Goal: Task Accomplishment & Management: Manage account settings

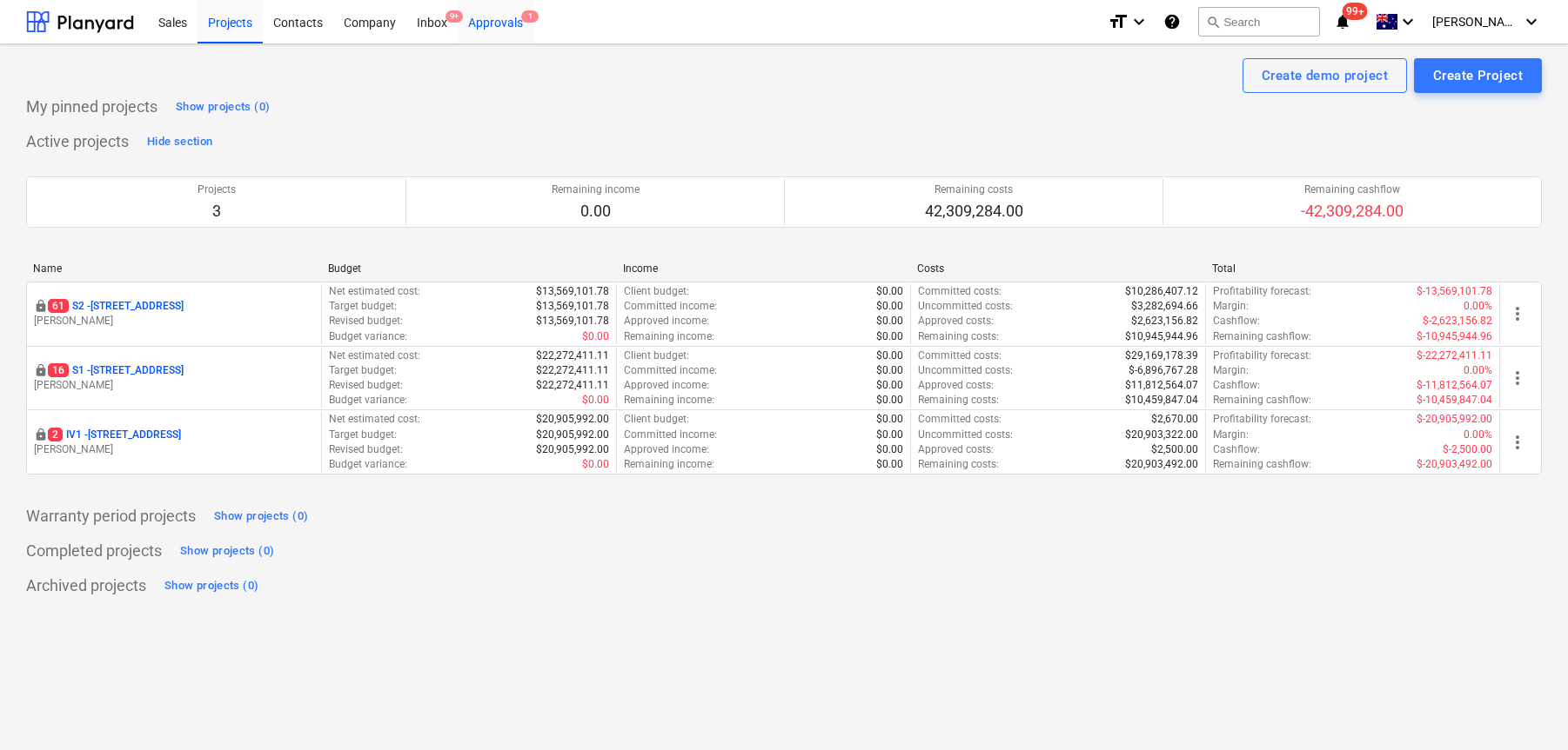
click at [509, 26] on div "Approvals 1" at bounding box center [495, 21] width 76 height 45
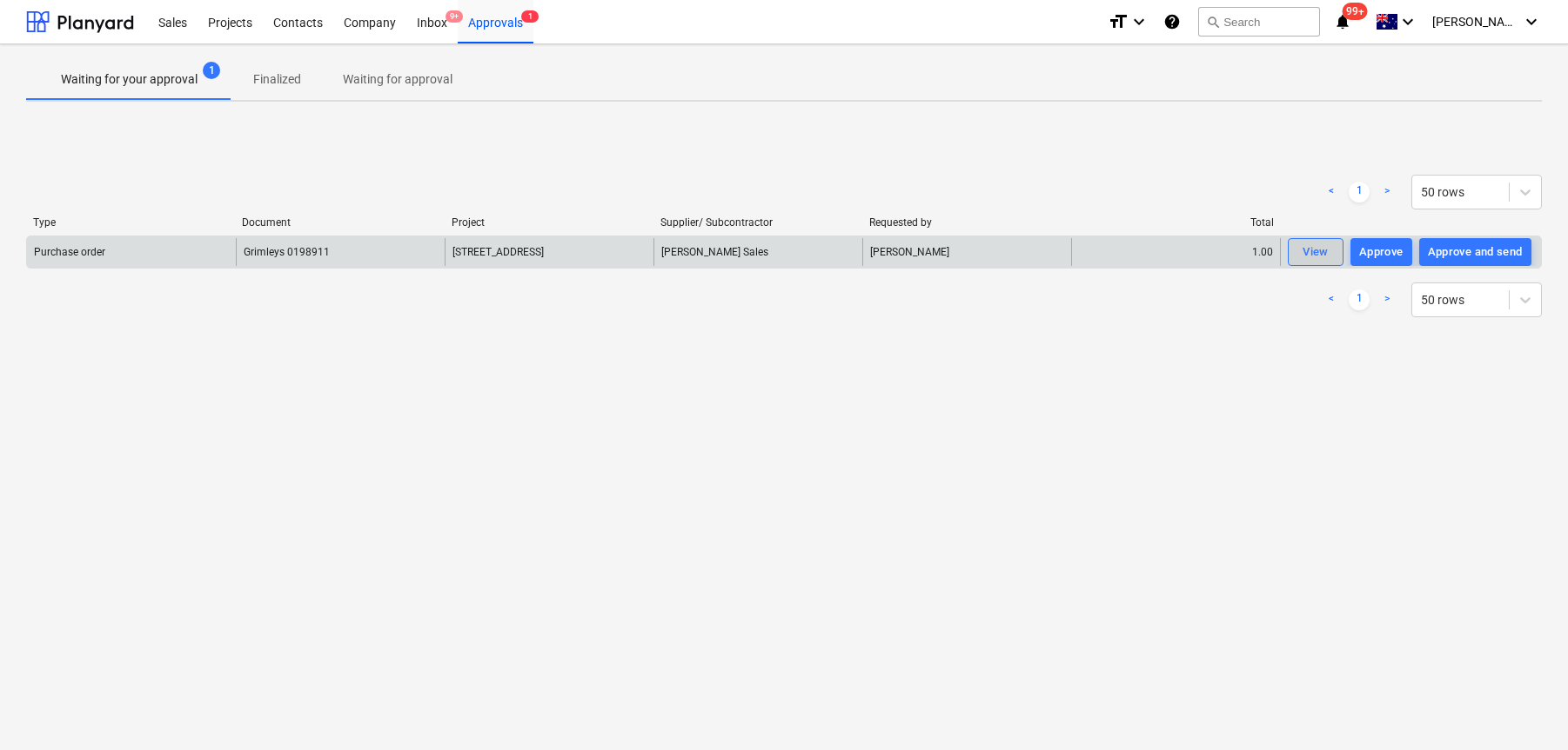
drag, startPoint x: 1390, startPoint y: 253, endPoint x: 1298, endPoint y: 250, distance: 92.0
click at [1211, 250] on div "Purchase order Grimleys 0198911 [STREET_ADDRESS][GEOGRAPHIC_DATA][PERSON_NAME] …" at bounding box center [784, 253] width 1514 height 28
click at [1319, 250] on div "View" at bounding box center [1315, 253] width 26 height 20
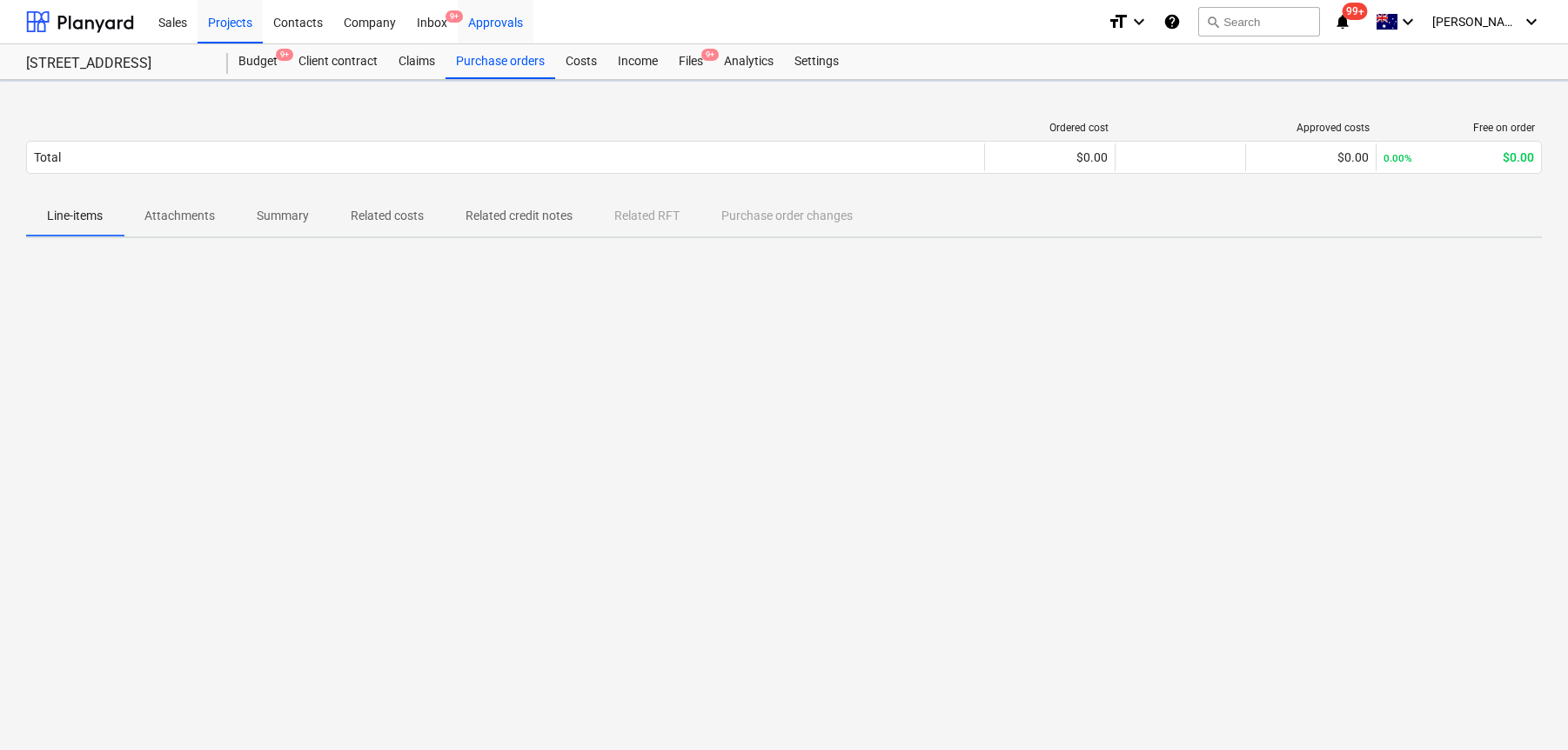
click at [482, 25] on div "Approvals" at bounding box center [495, 21] width 76 height 45
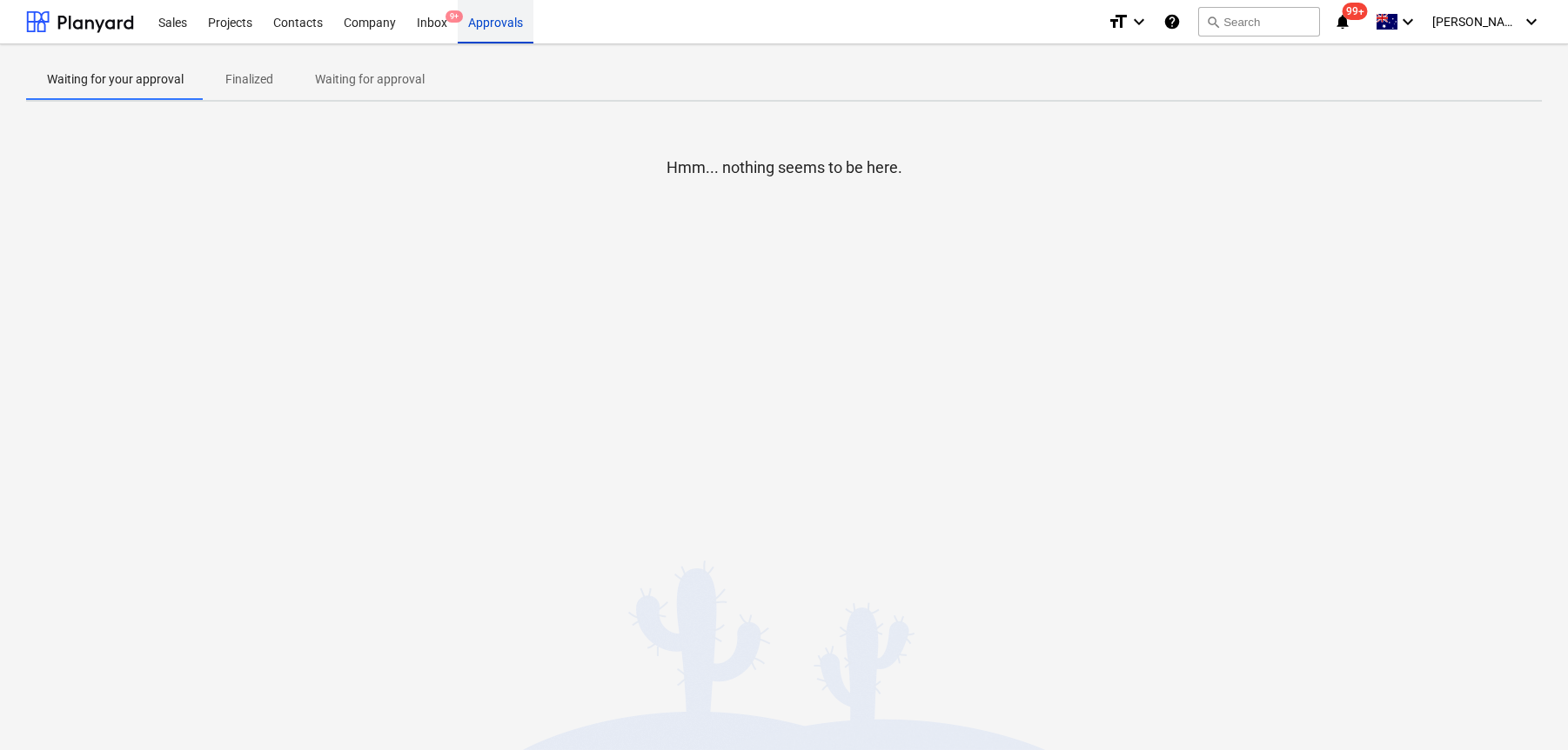
click at [505, 33] on div "Approvals" at bounding box center [495, 21] width 76 height 45
click at [226, 27] on div "Projects" at bounding box center [230, 21] width 66 height 45
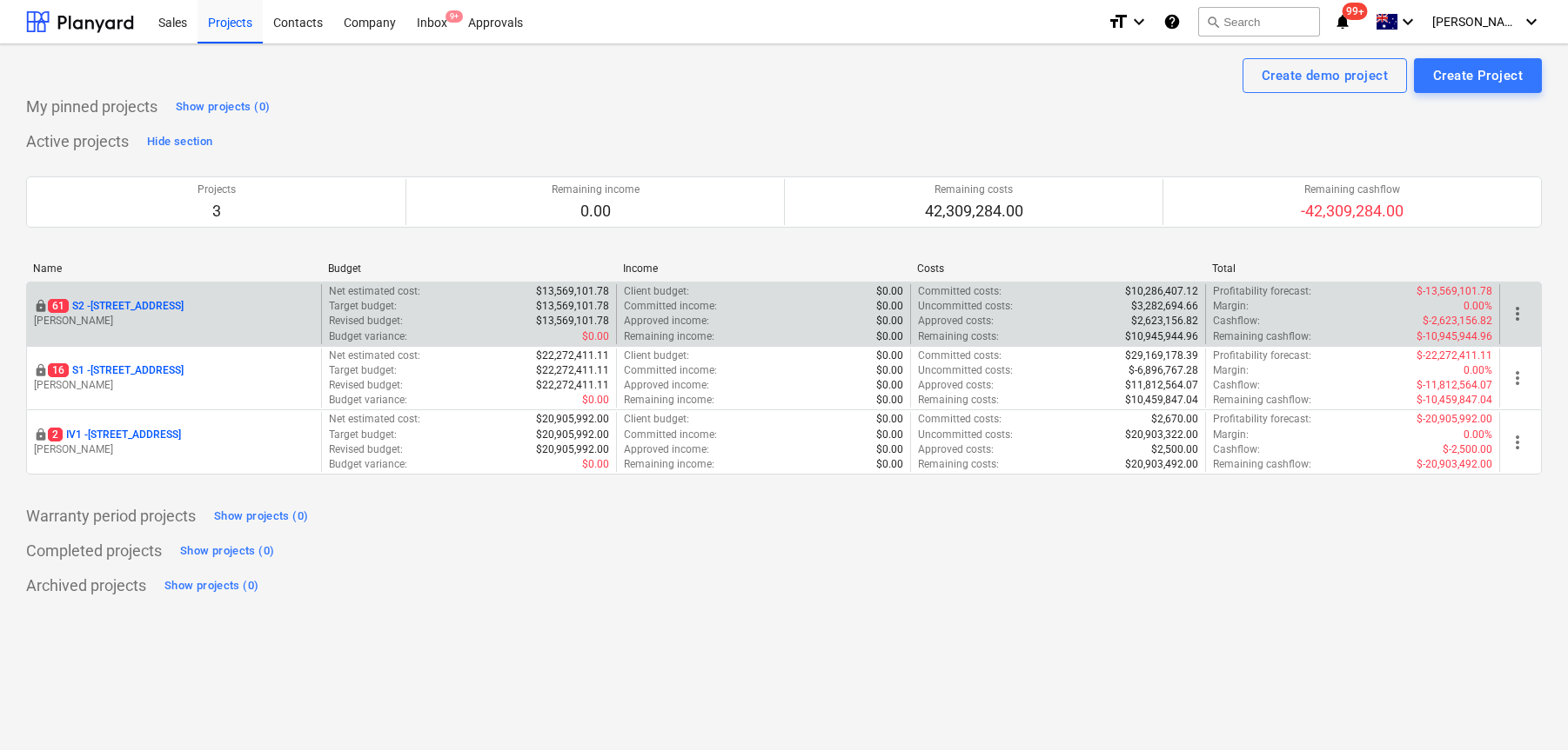
click at [131, 299] on p "[STREET_ADDRESS]" at bounding box center [115, 306] width 136 height 15
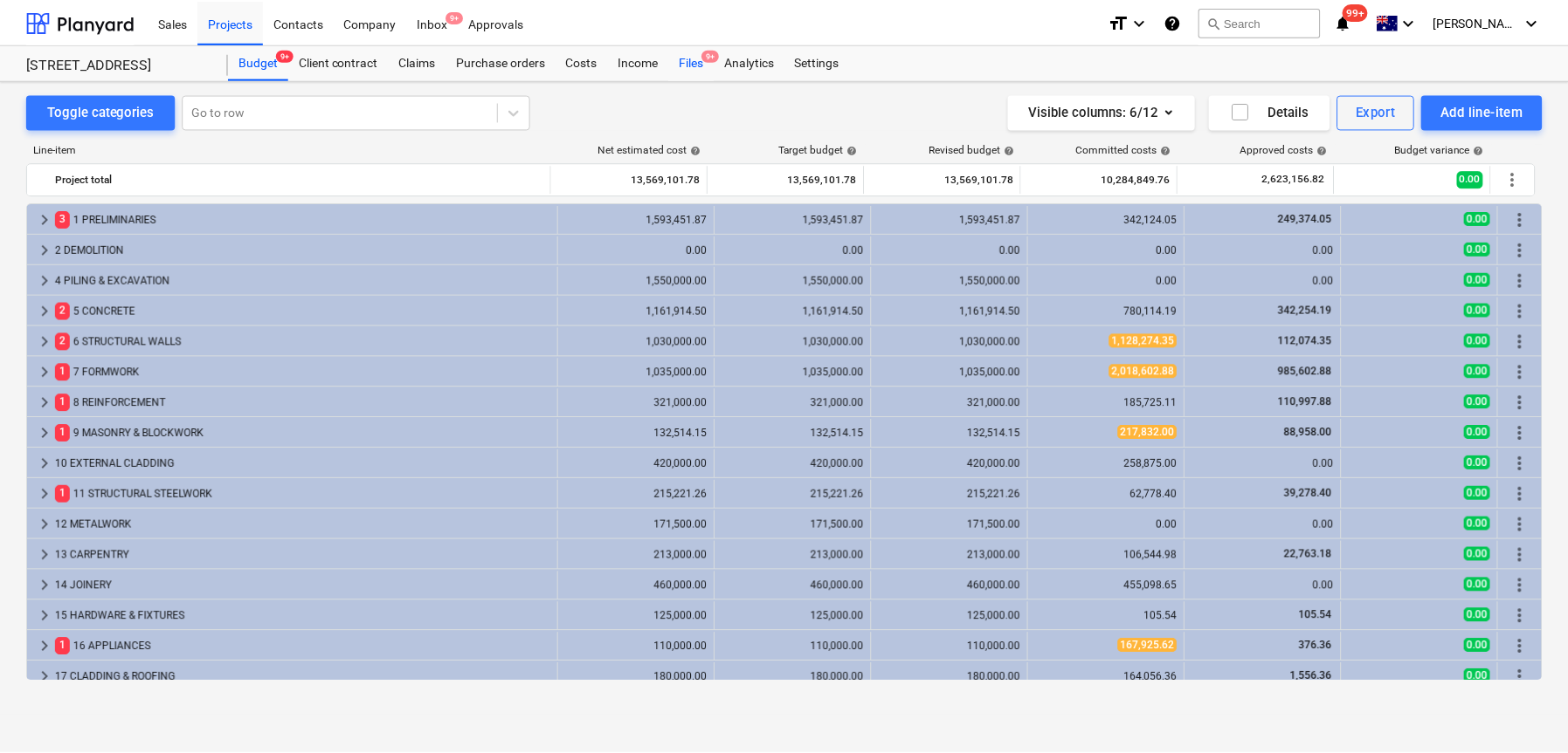
scroll to position [21, 0]
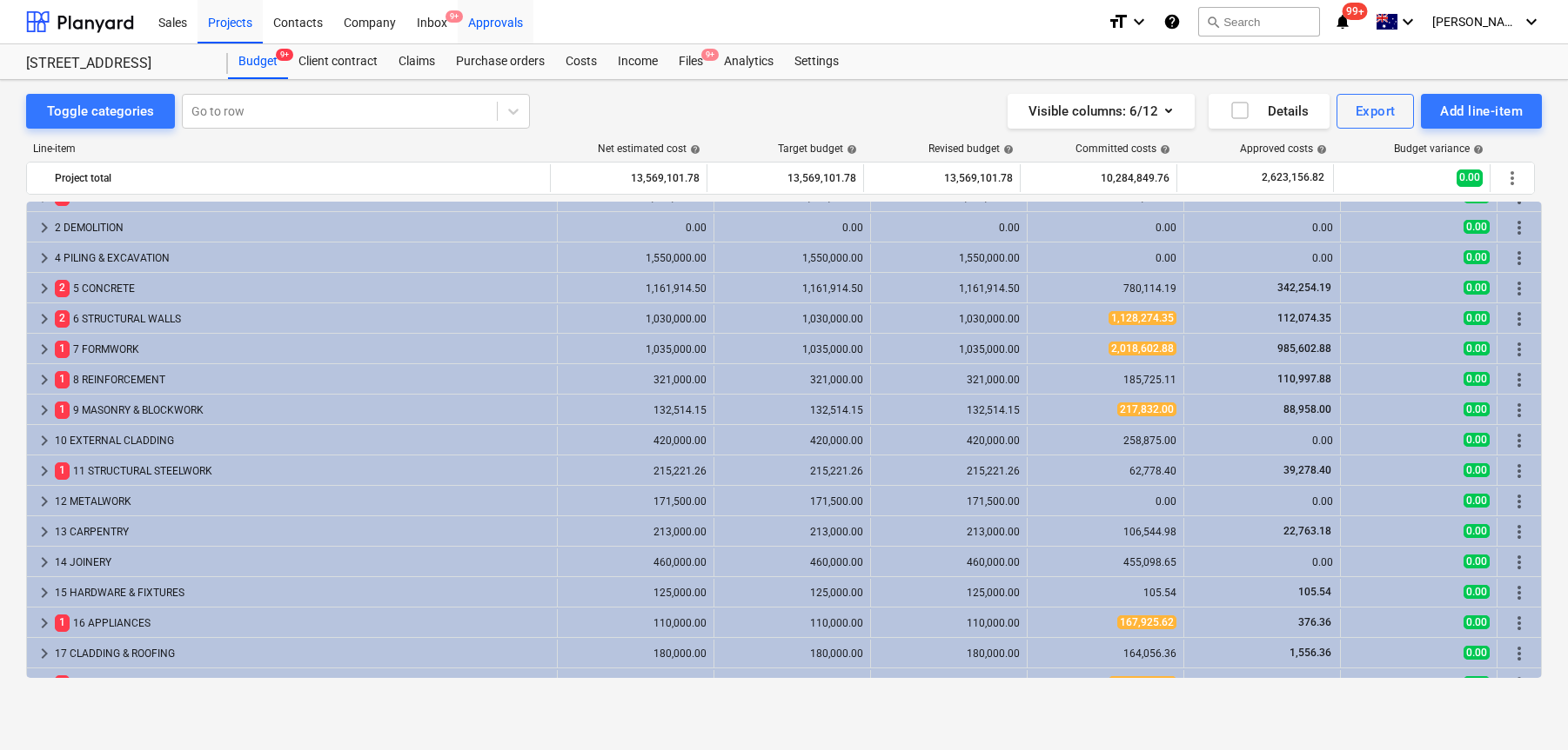
click at [486, 17] on div "Approvals" at bounding box center [495, 21] width 76 height 45
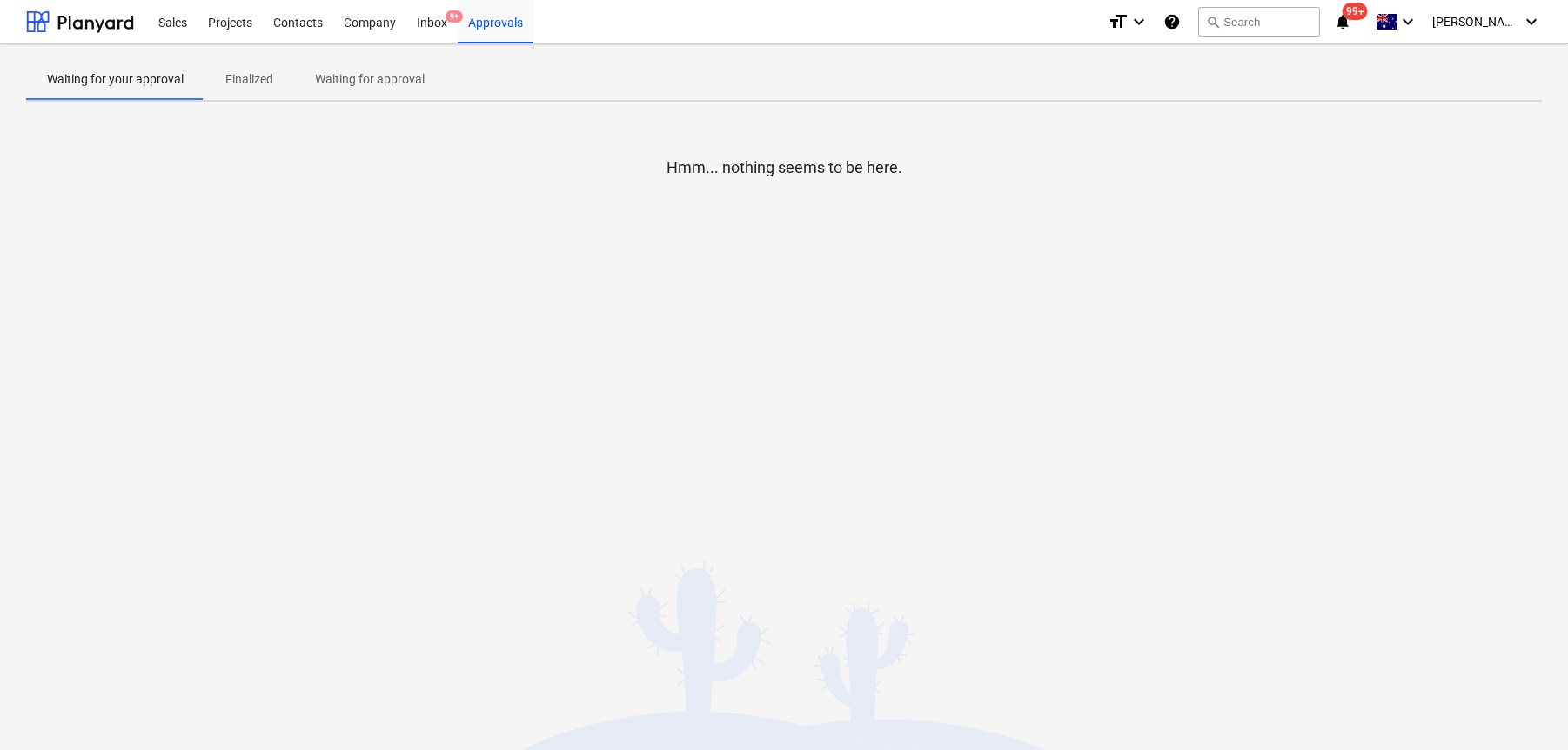
click at [376, 92] on span "Waiting for approval" at bounding box center [369, 80] width 151 height 29
click at [246, 83] on p "Finalized" at bounding box center [249, 80] width 48 height 18
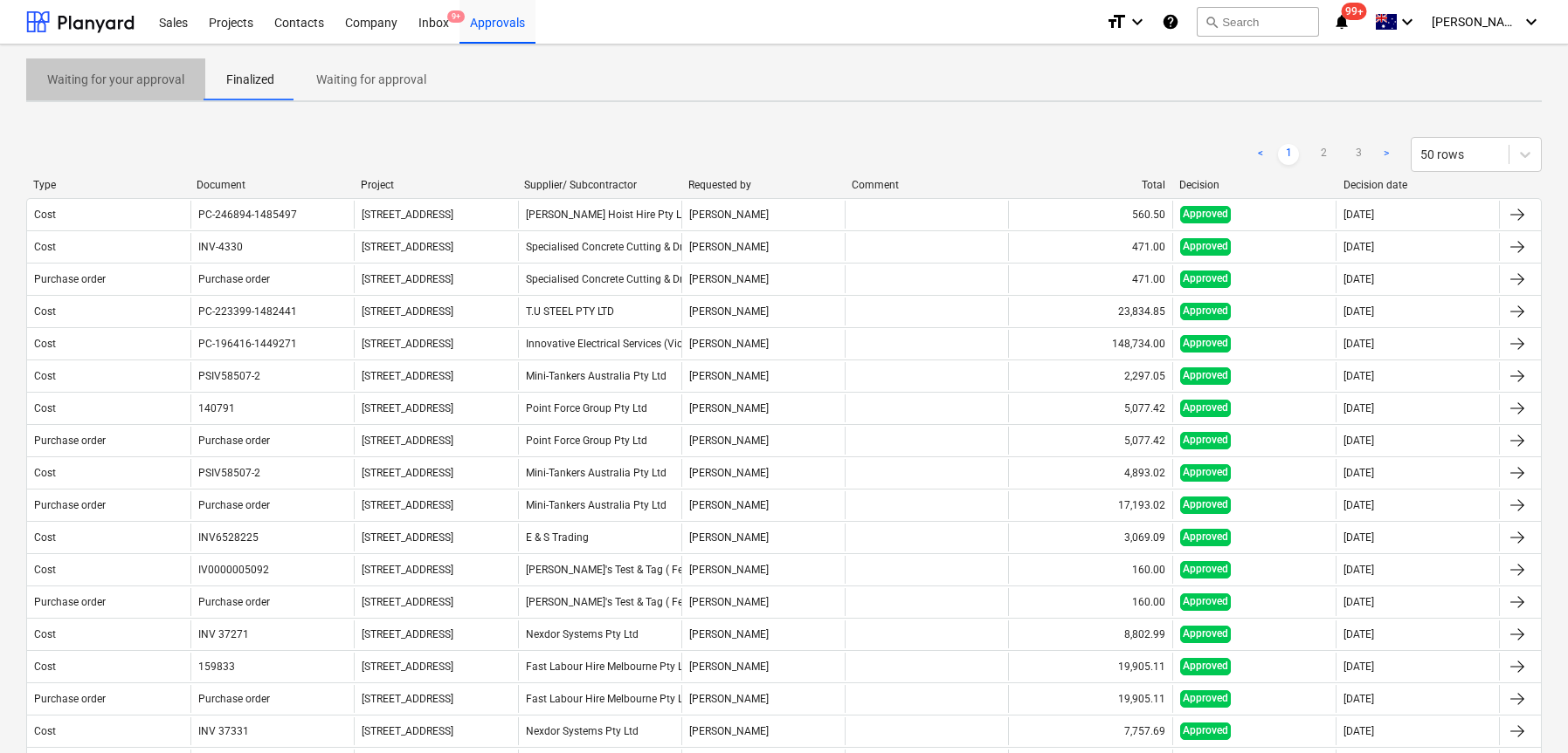
click at [151, 82] on p "Waiting for your approval" at bounding box center [116, 80] width 137 height 18
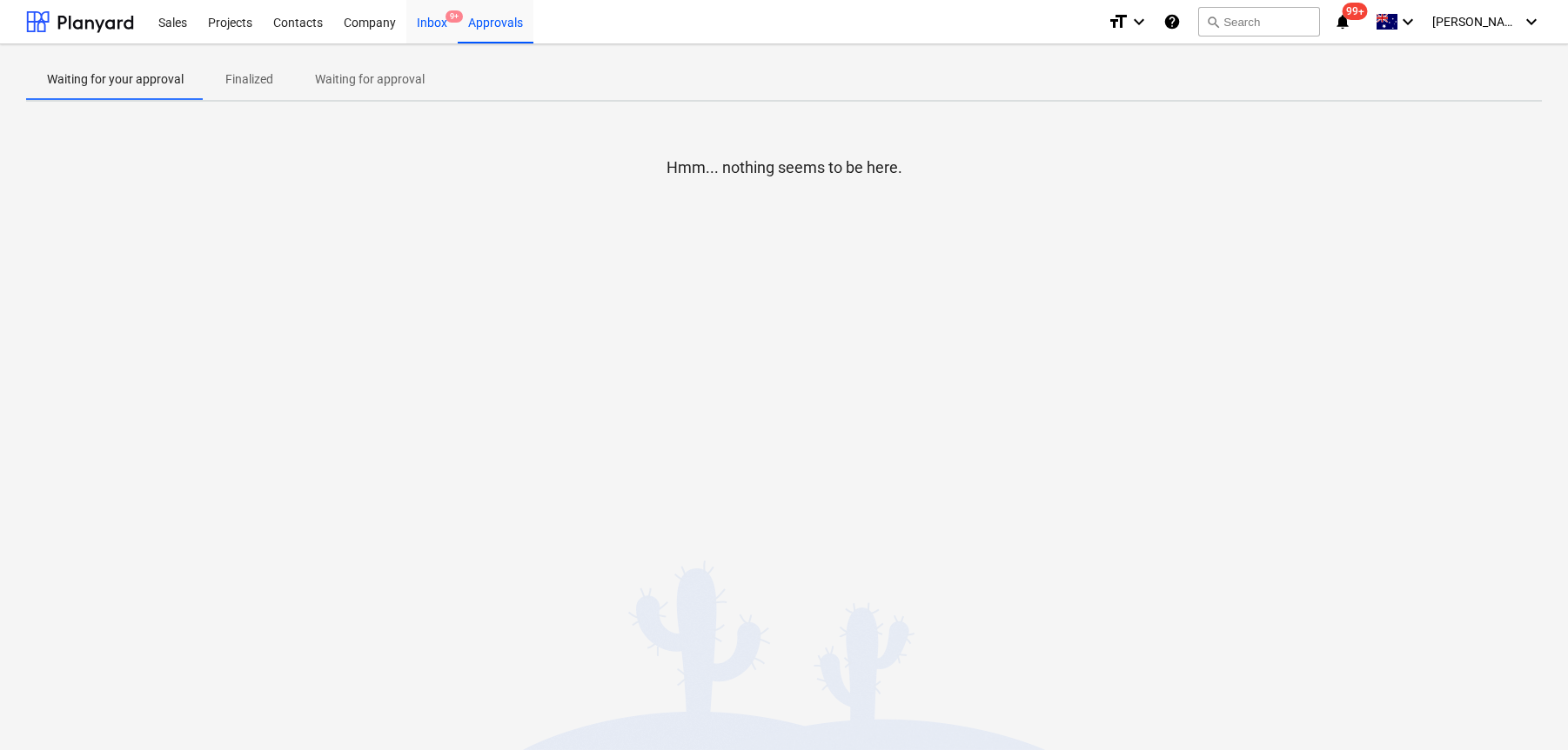
click at [430, 17] on div "Inbox 9+" at bounding box center [432, 21] width 52 height 45
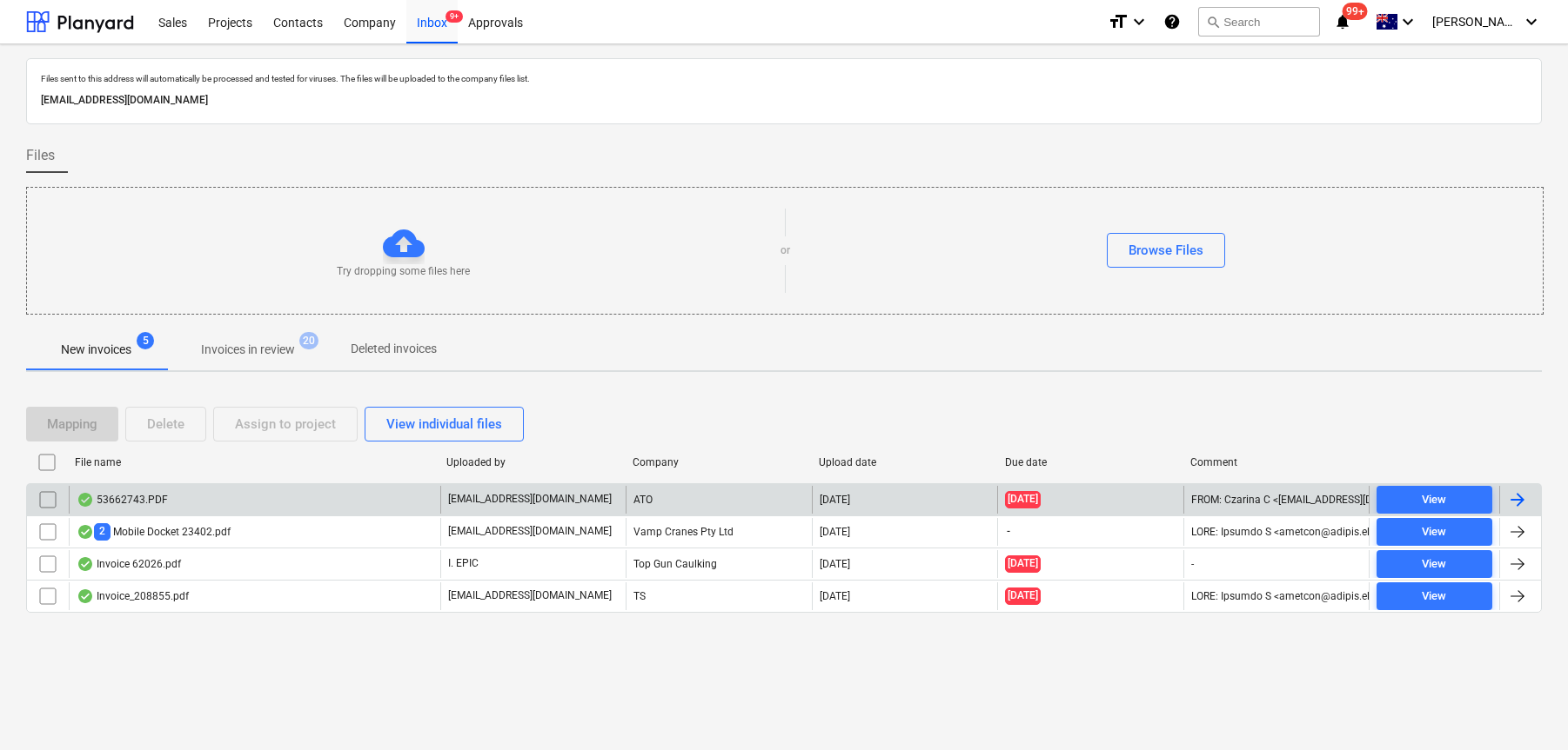
click at [213, 491] on div "53662743.PDF" at bounding box center [254, 500] width 372 height 28
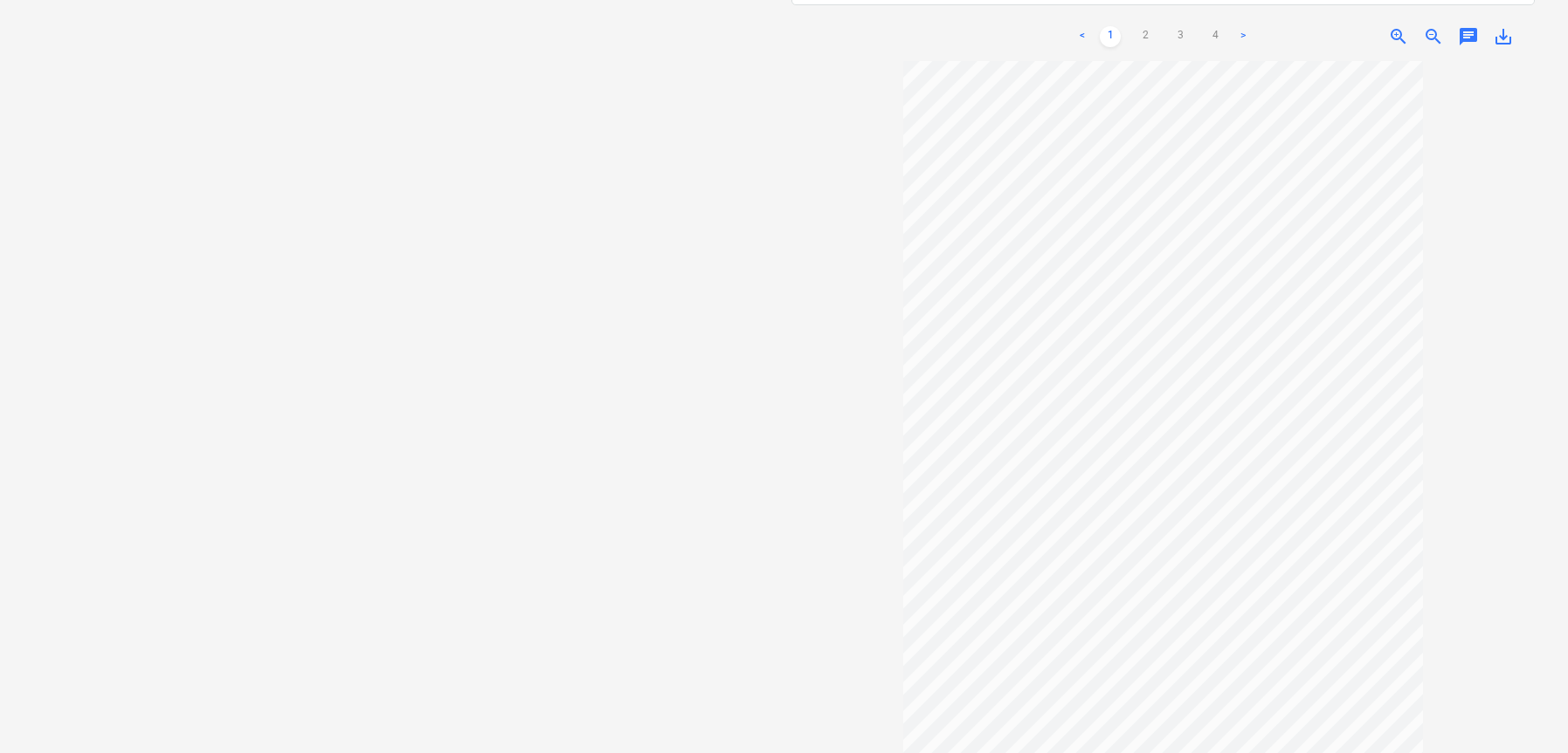
click at [1244, 26] on link ">" at bounding box center [1243, 37] width 21 height 21
click at [1108, 26] on link "1" at bounding box center [1110, 37] width 21 height 21
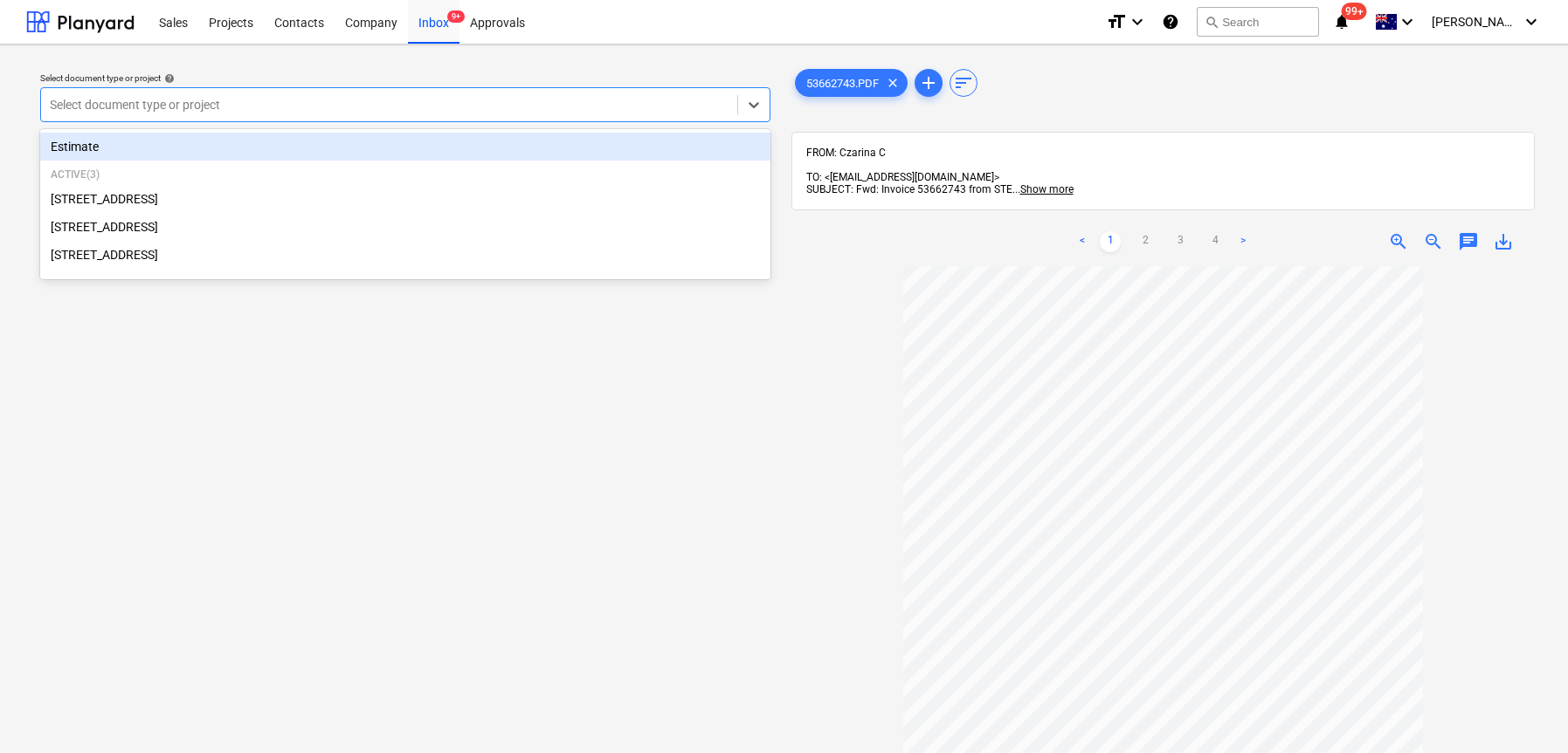
click at [682, 102] on div at bounding box center [389, 104] width 679 height 18
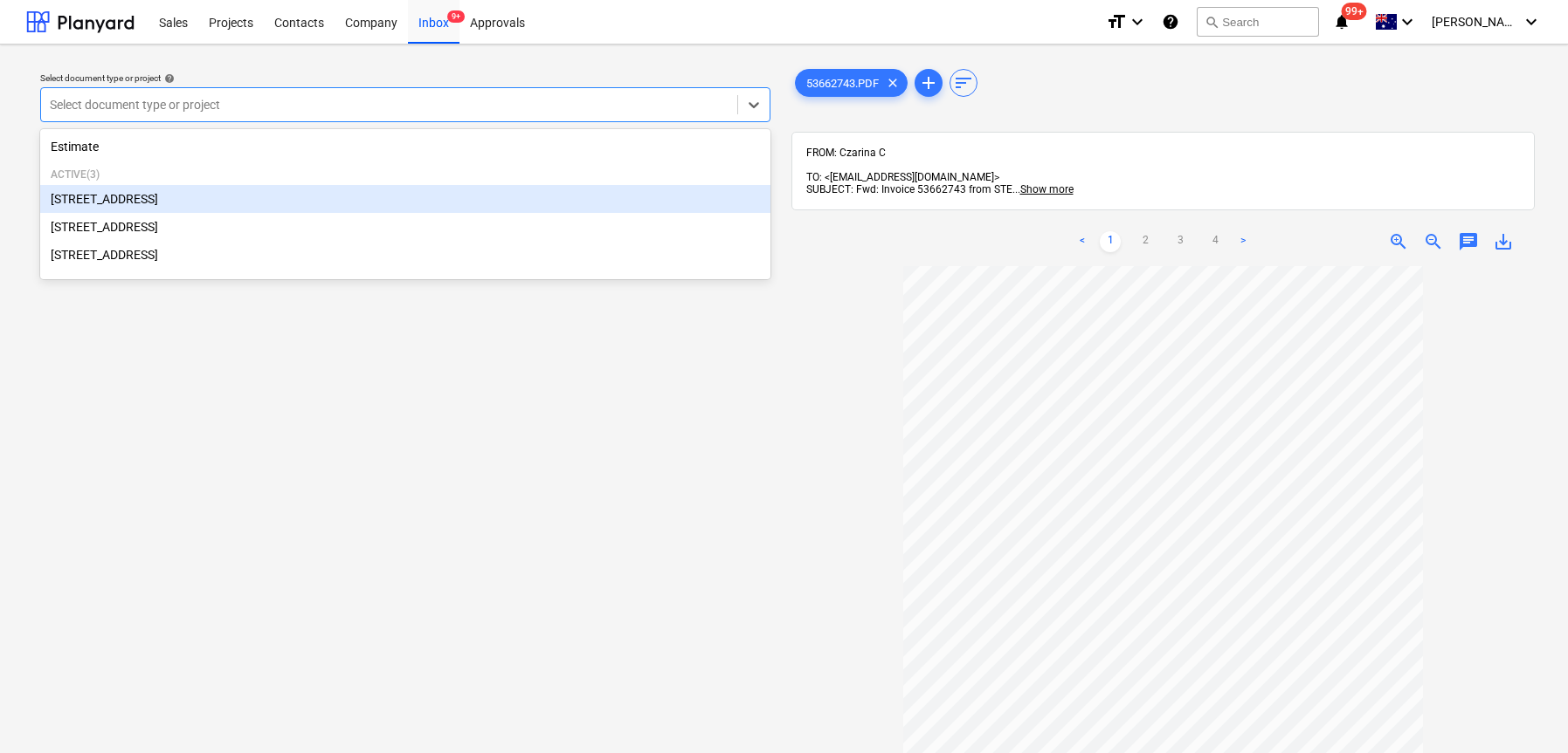
click at [477, 195] on div "[STREET_ADDRESS]" at bounding box center [406, 199] width 730 height 28
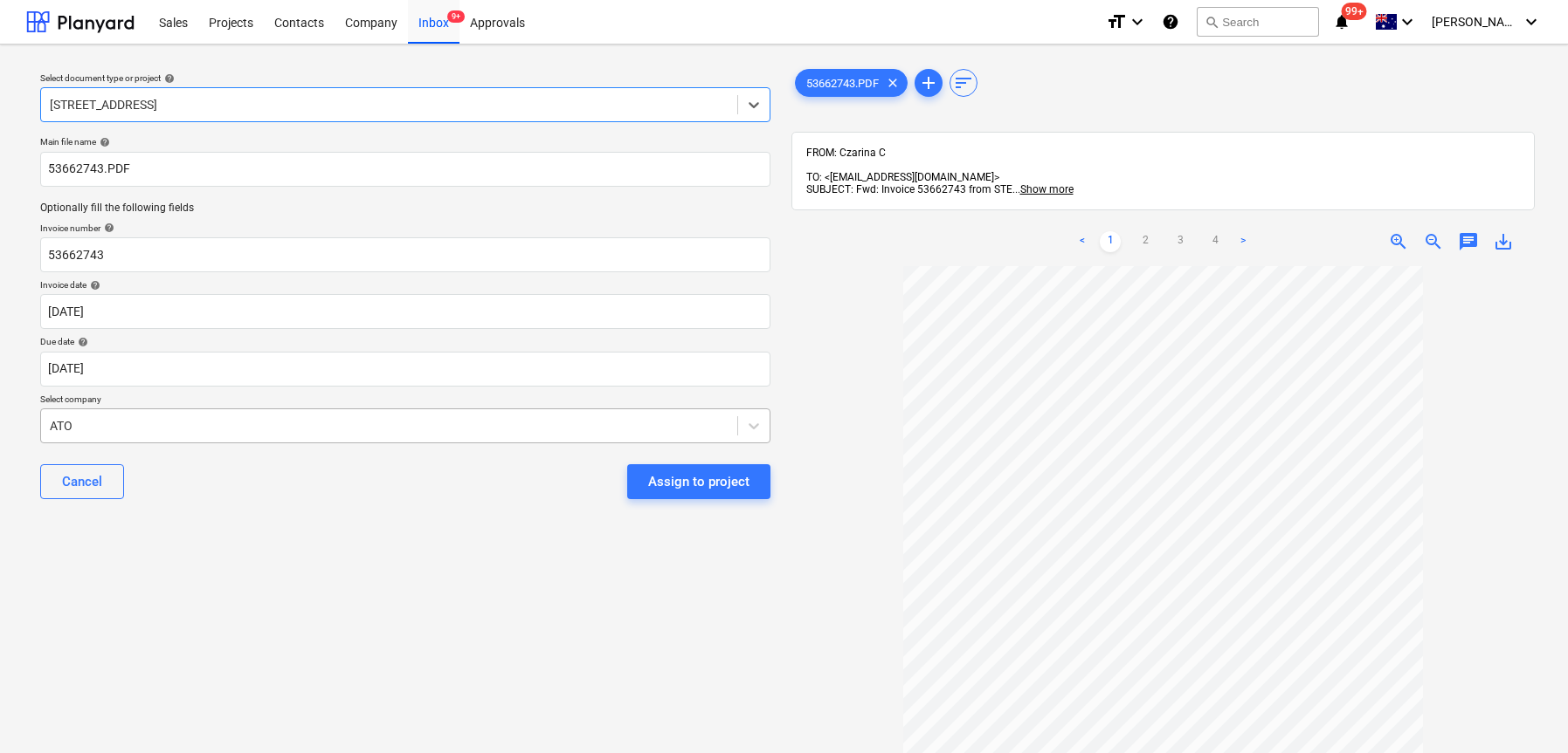
click at [263, 418] on div at bounding box center [389, 427] width 679 height 18
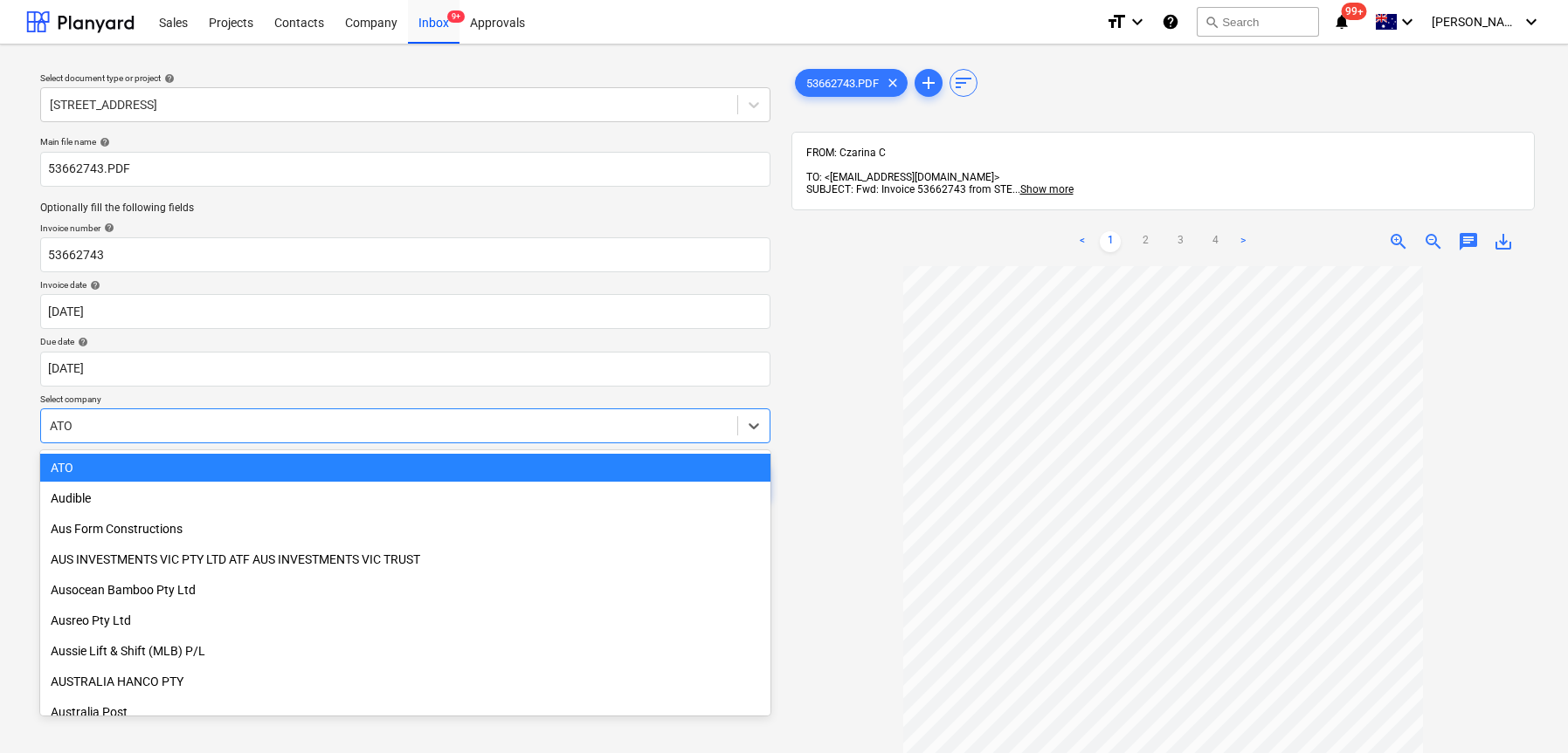
type input "x"
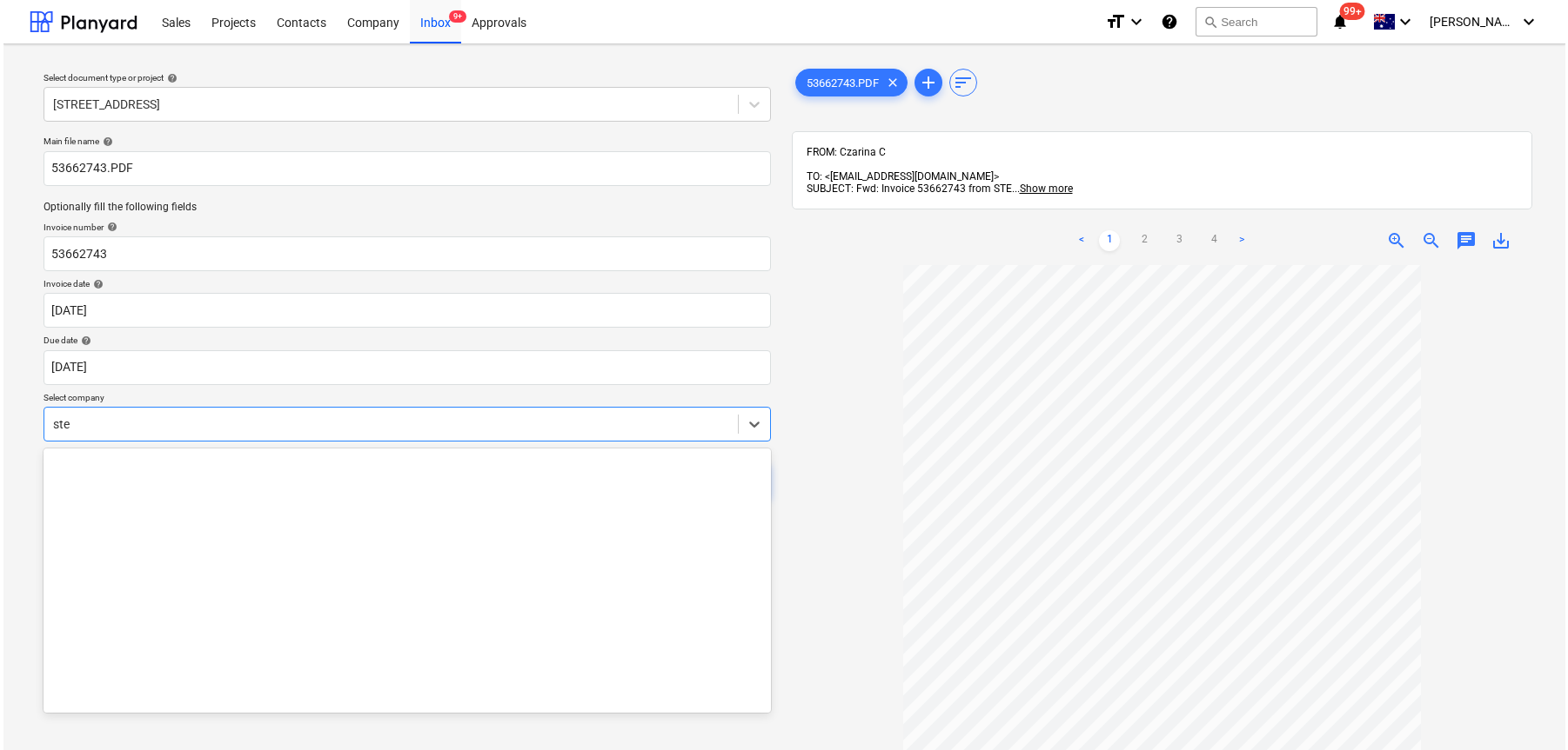
scroll to position [1017, 0]
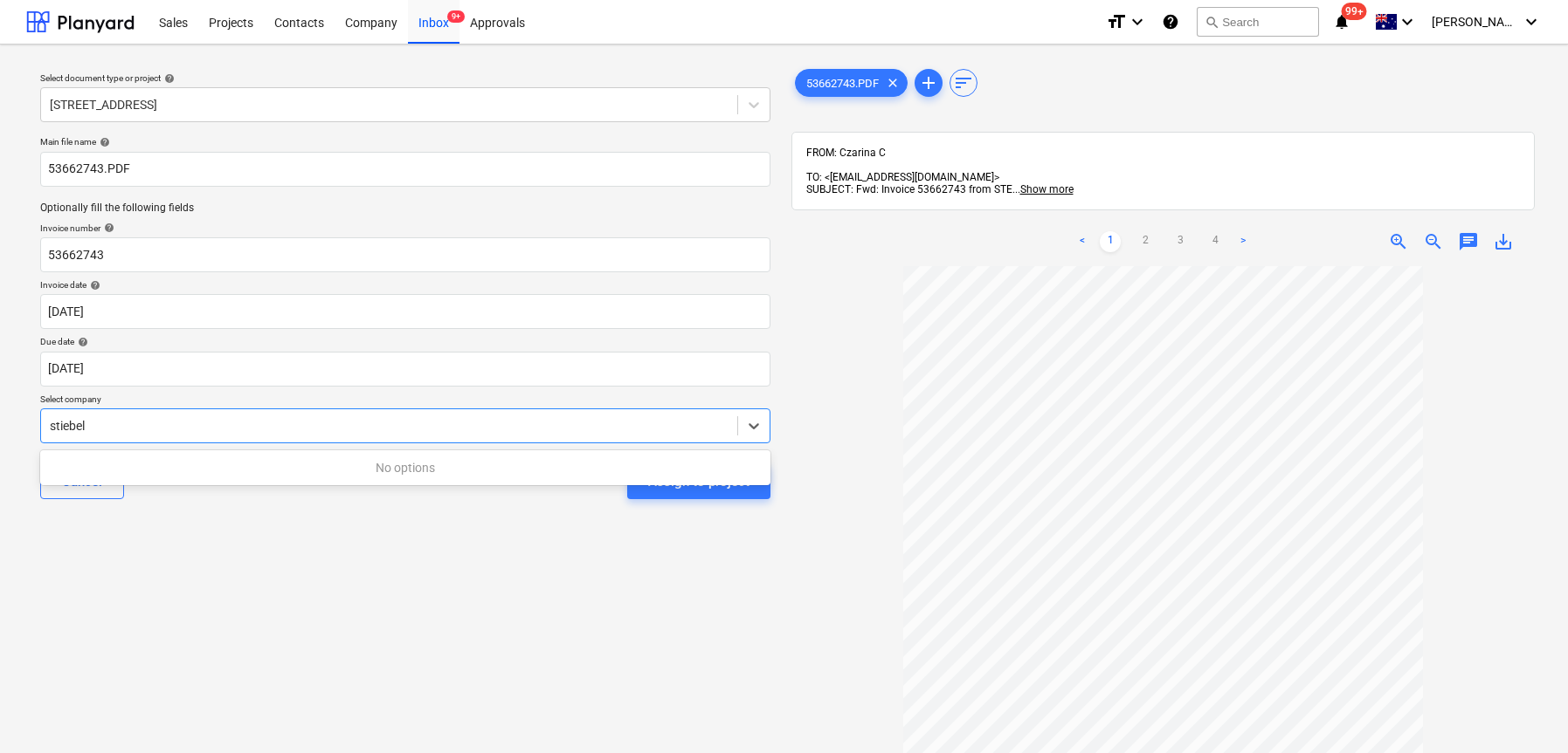
click at [208, 463] on div "No options" at bounding box center [406, 468] width 730 height 28
type input "stiebel"
click at [284, 496] on div "Cancel Assign to project" at bounding box center [406, 482] width 730 height 63
click at [238, 28] on div "Projects" at bounding box center [231, 21] width 66 height 45
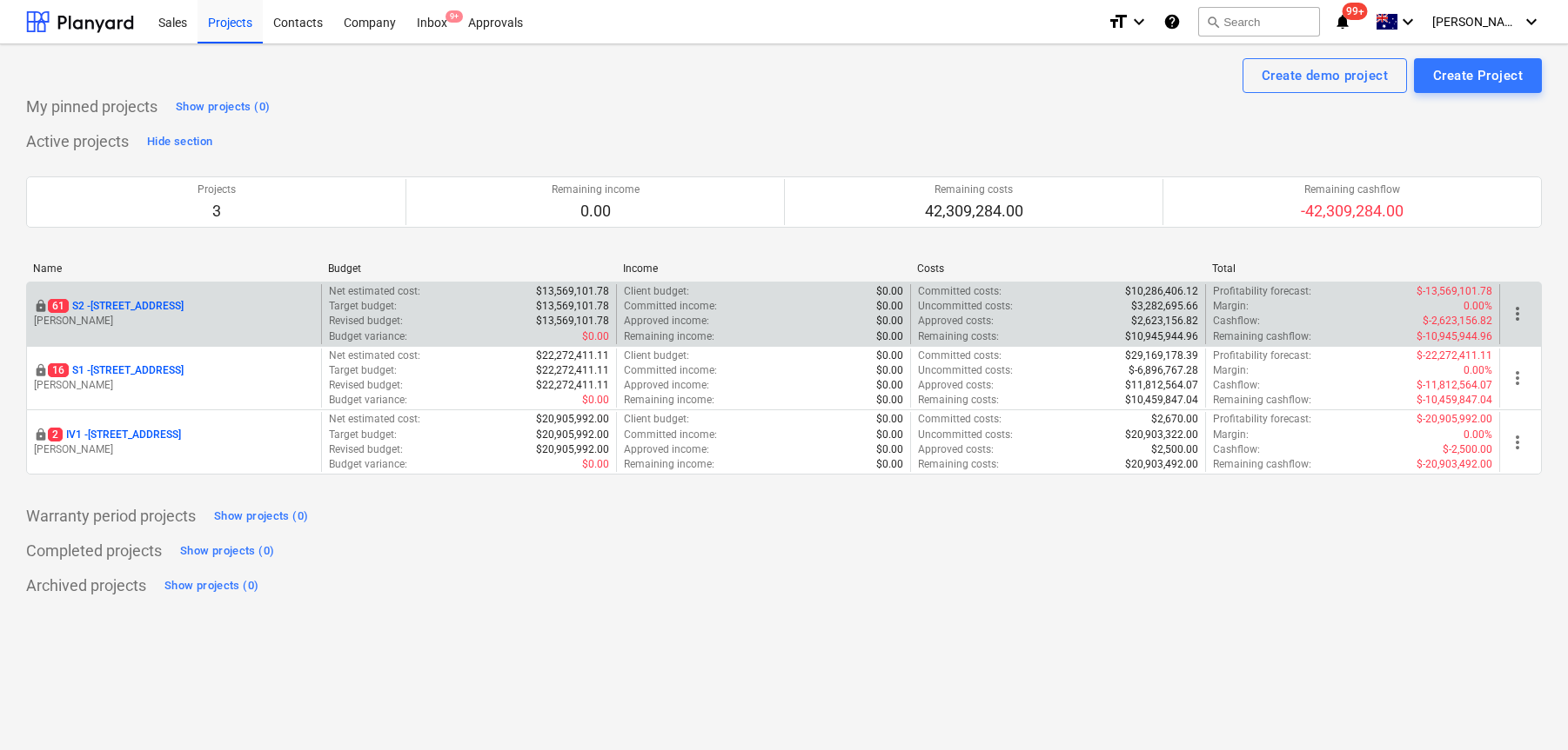
click at [168, 307] on p "[STREET_ADDRESS]" at bounding box center [115, 306] width 136 height 15
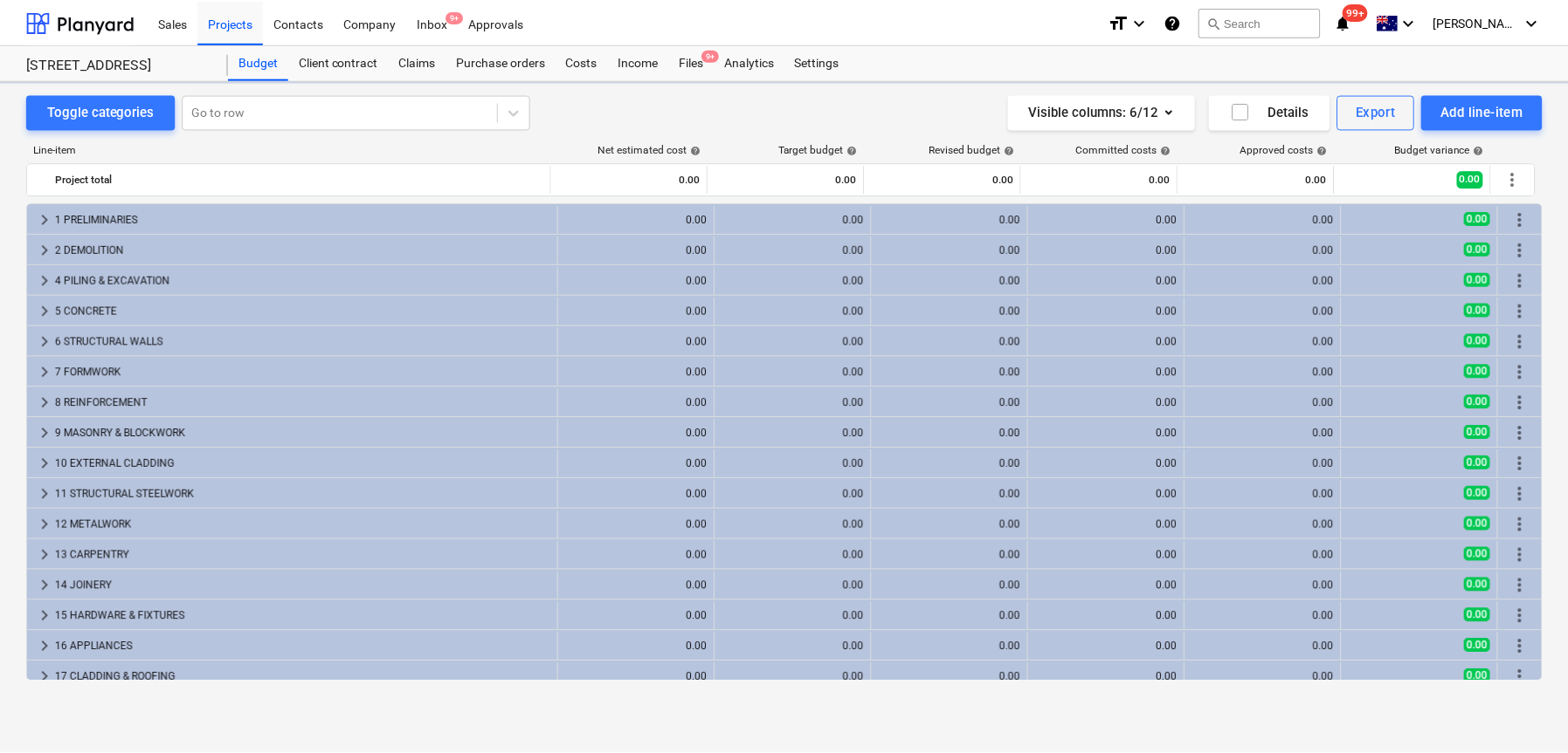
scroll to position [21, 0]
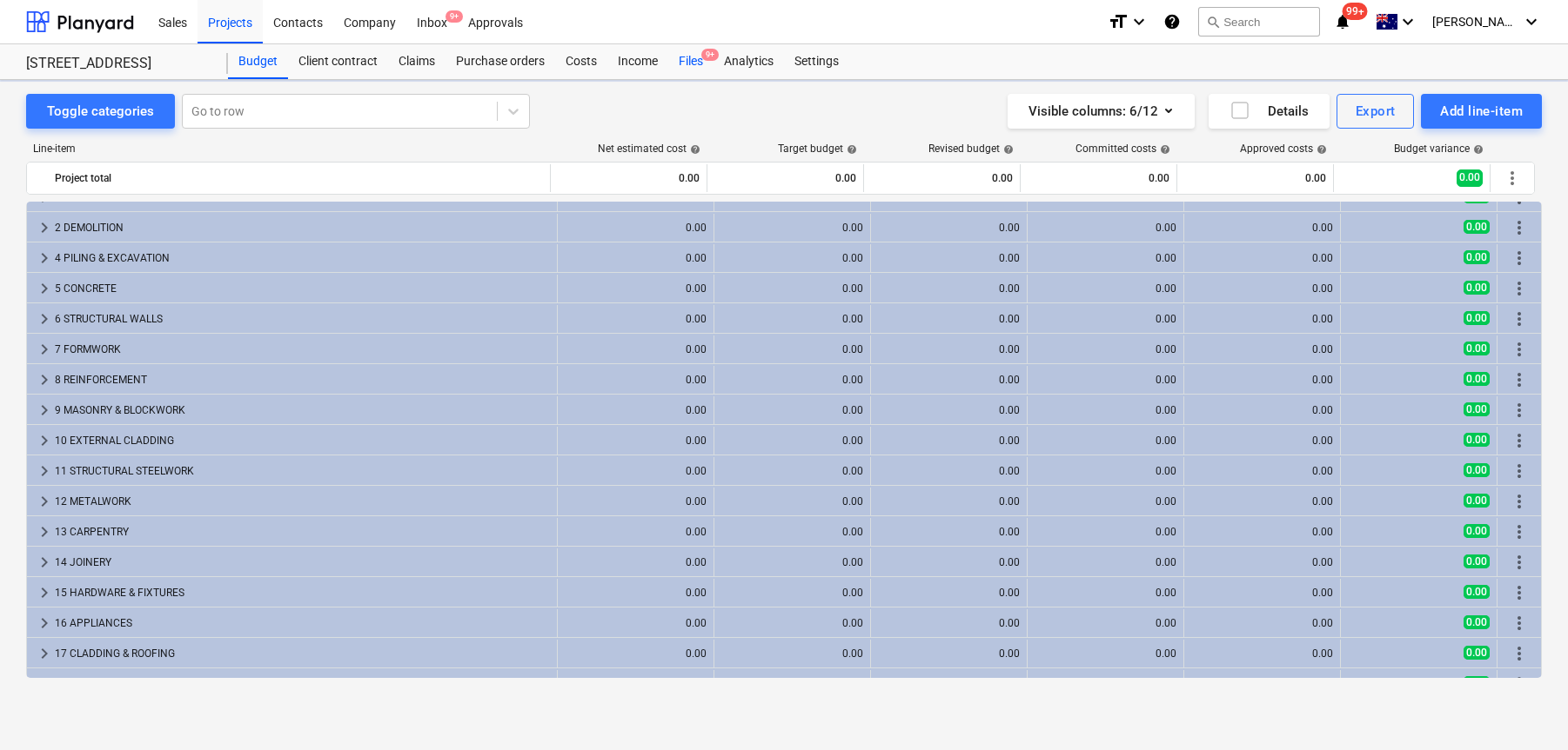
click at [698, 62] on div "Files 9+" at bounding box center [691, 62] width 45 height 35
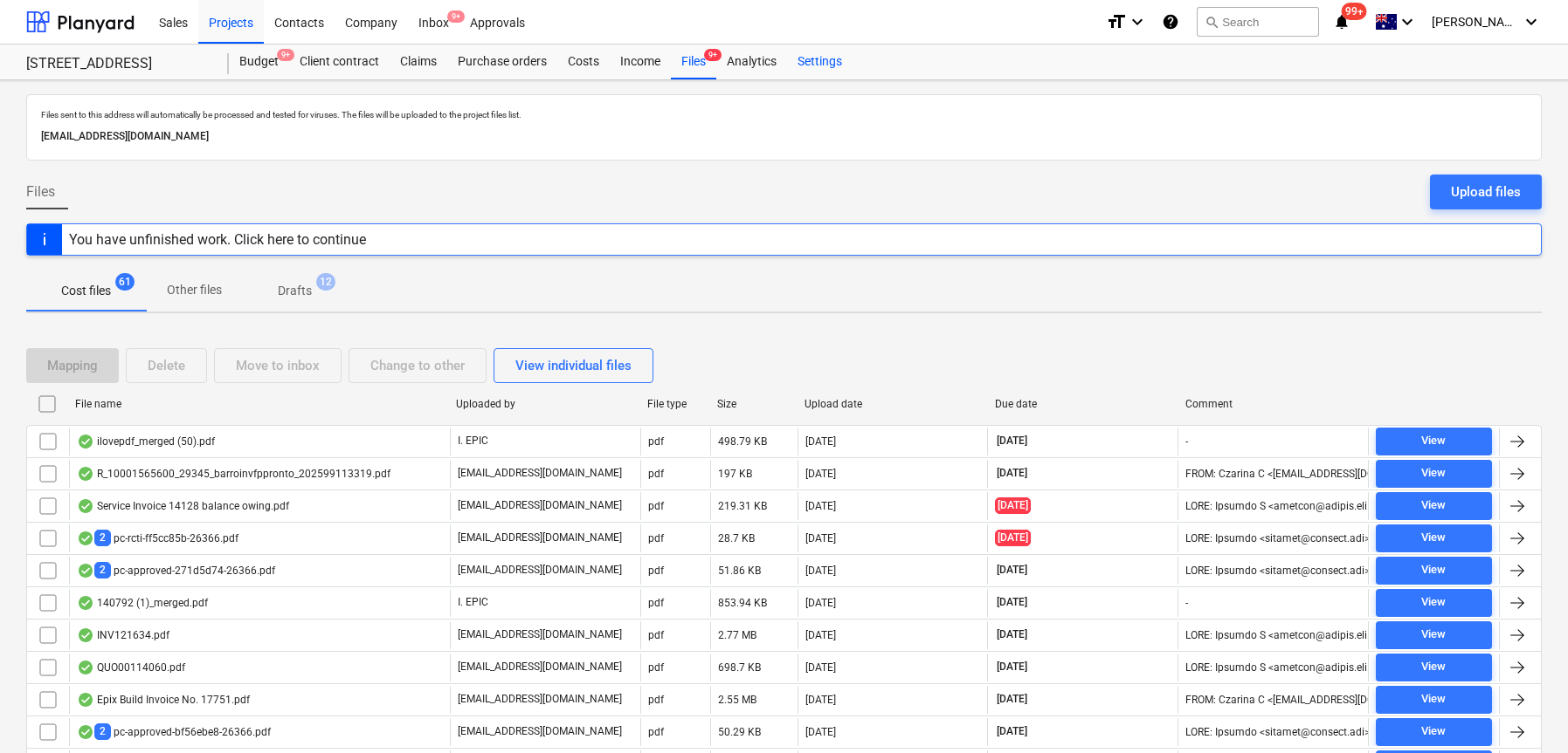
click at [809, 54] on div "Settings" at bounding box center [819, 62] width 66 height 35
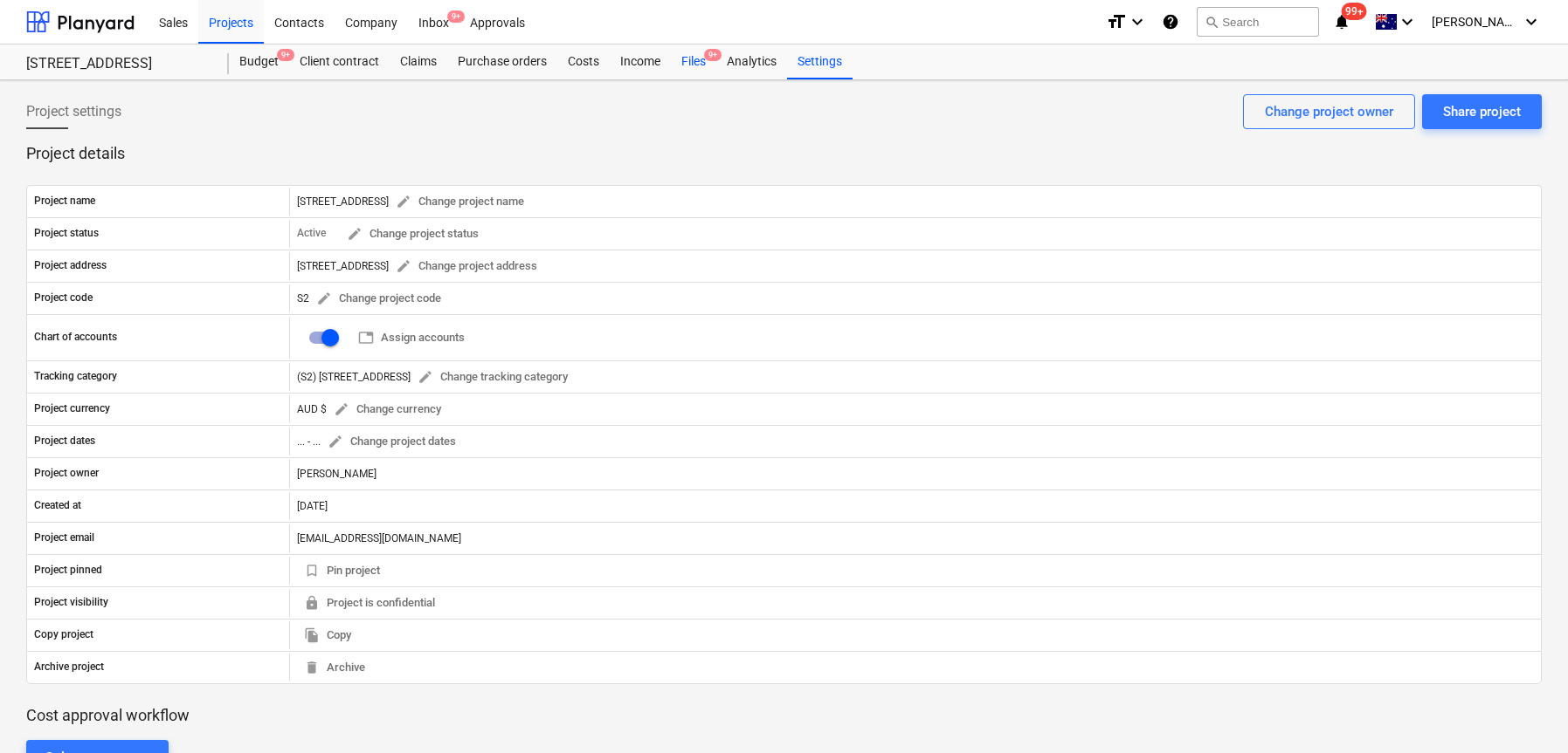
click at [680, 62] on div "Files 9+" at bounding box center [694, 62] width 46 height 35
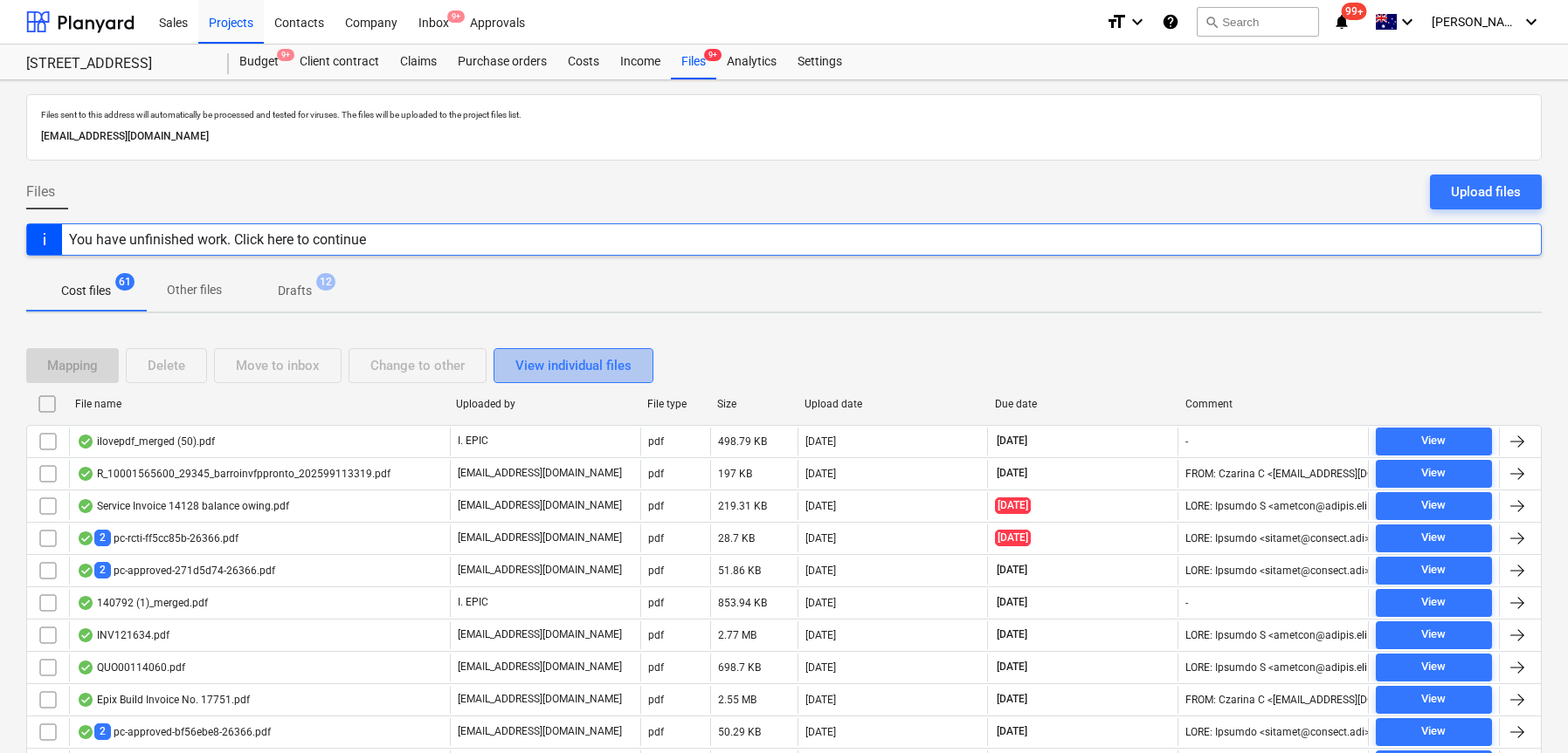
click at [584, 357] on div "View individual files" at bounding box center [573, 366] width 116 height 23
click at [584, 369] on div "View grouped files" at bounding box center [570, 366] width 109 height 23
click at [703, 68] on div "Files 9+" at bounding box center [694, 62] width 46 height 35
click at [366, 18] on div "Company" at bounding box center [371, 21] width 74 height 45
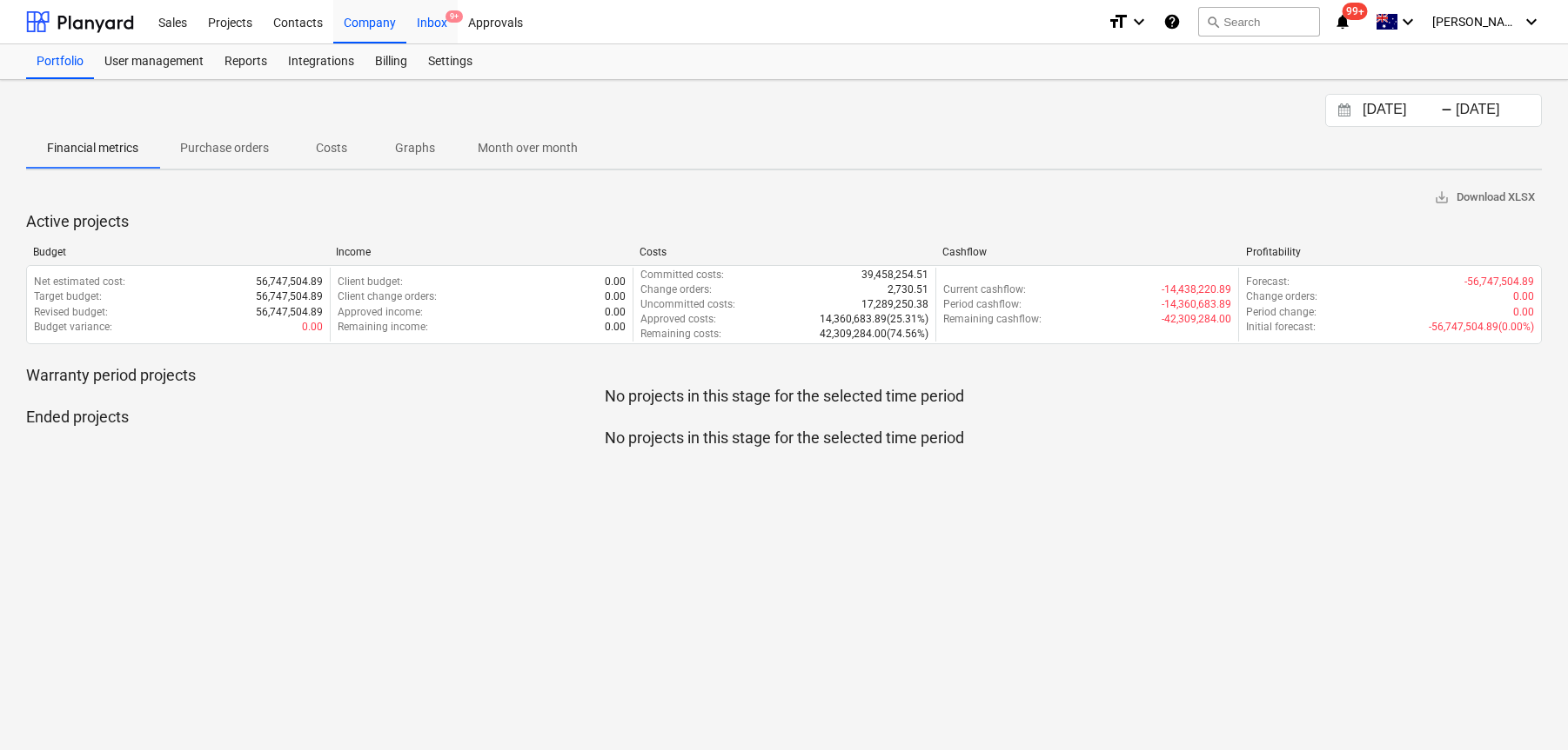
click at [426, 21] on div "Inbox 9+" at bounding box center [432, 21] width 52 height 45
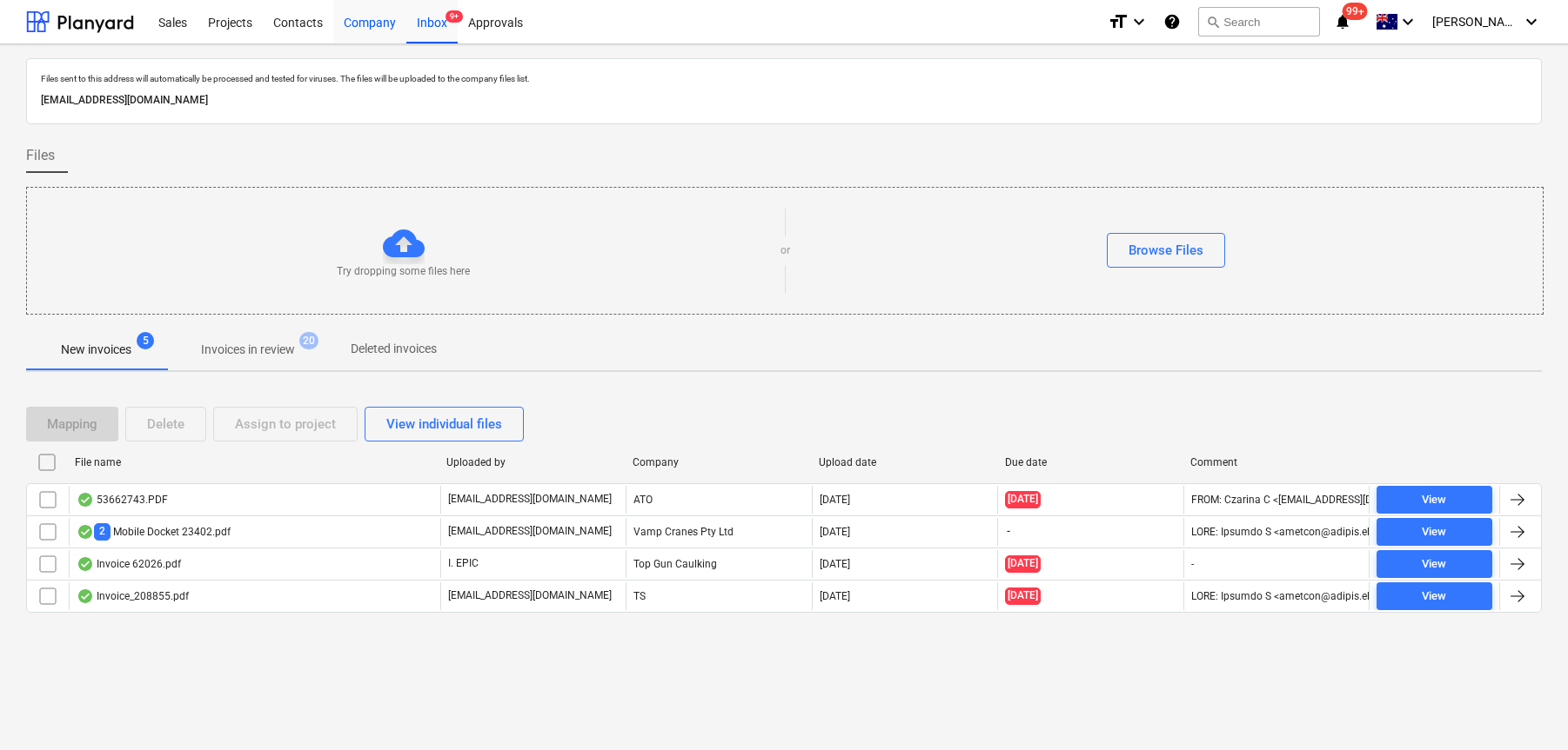
click at [367, 25] on div "Company" at bounding box center [370, 21] width 73 height 45
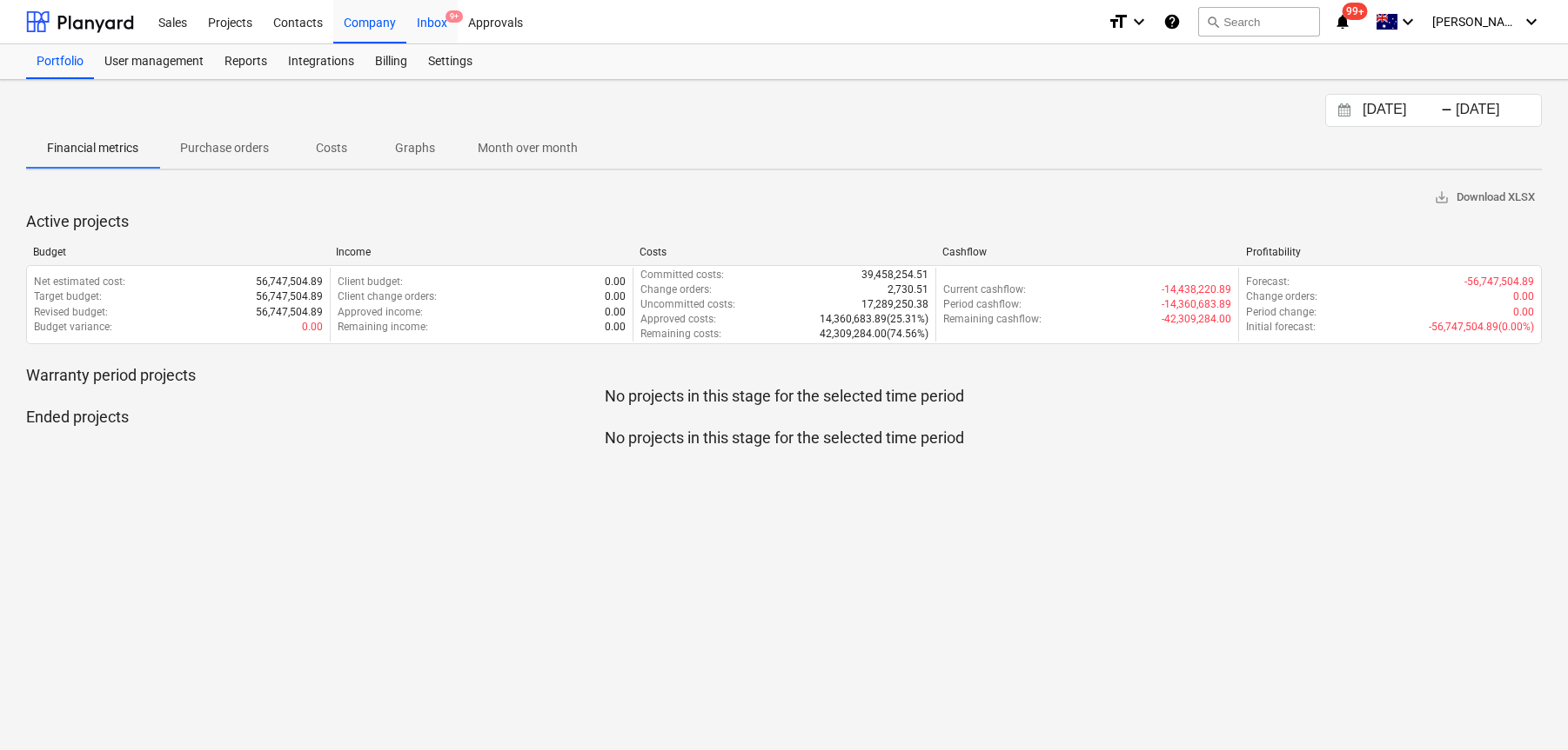
click at [420, 37] on div "Inbox 9+" at bounding box center [432, 21] width 52 height 45
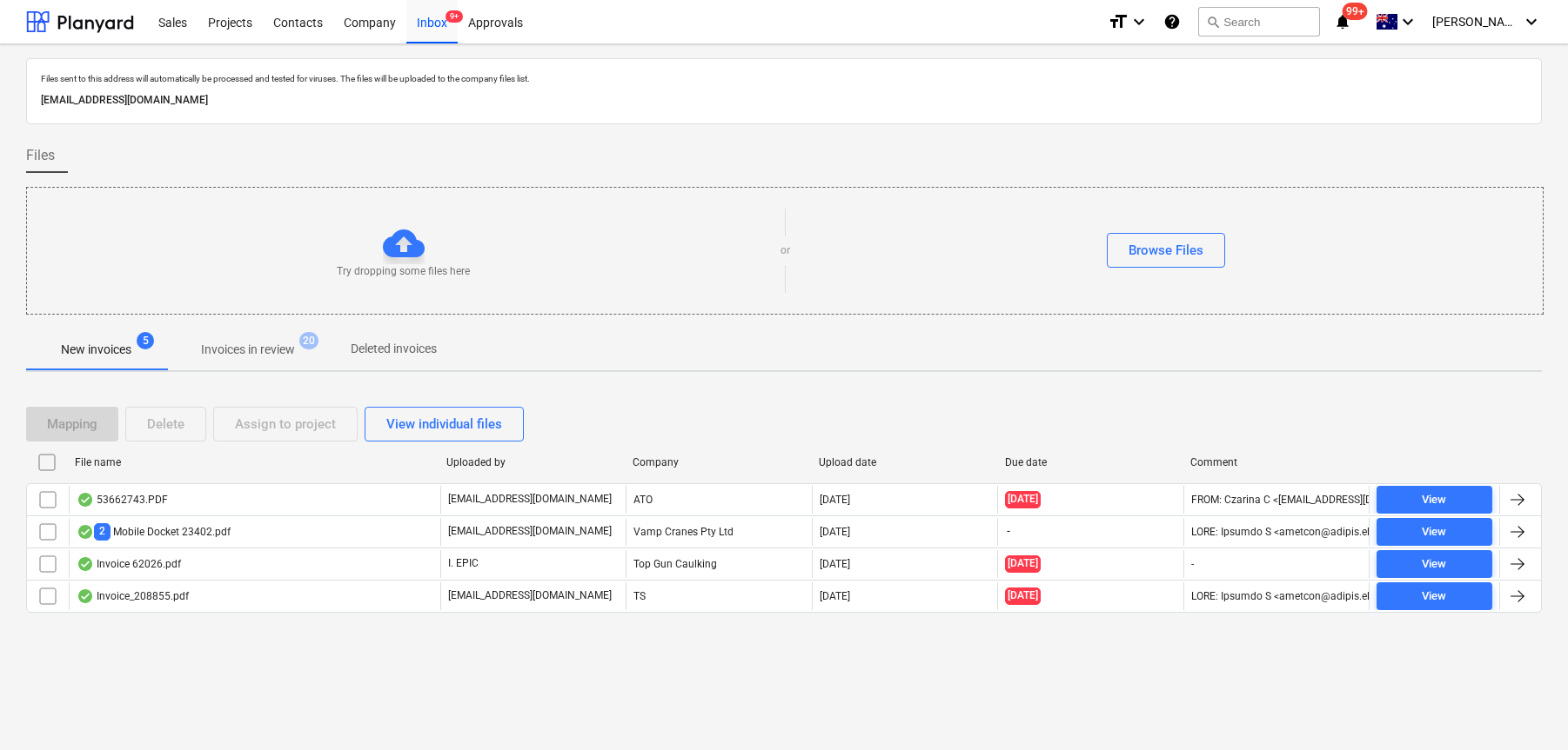
click at [916, 30] on div "Sales Projects Contacts Company Inbox 9+ Approvals" at bounding box center [620, 22] width 945 height 44
click at [354, 23] on div "Company" at bounding box center [370, 21] width 73 height 45
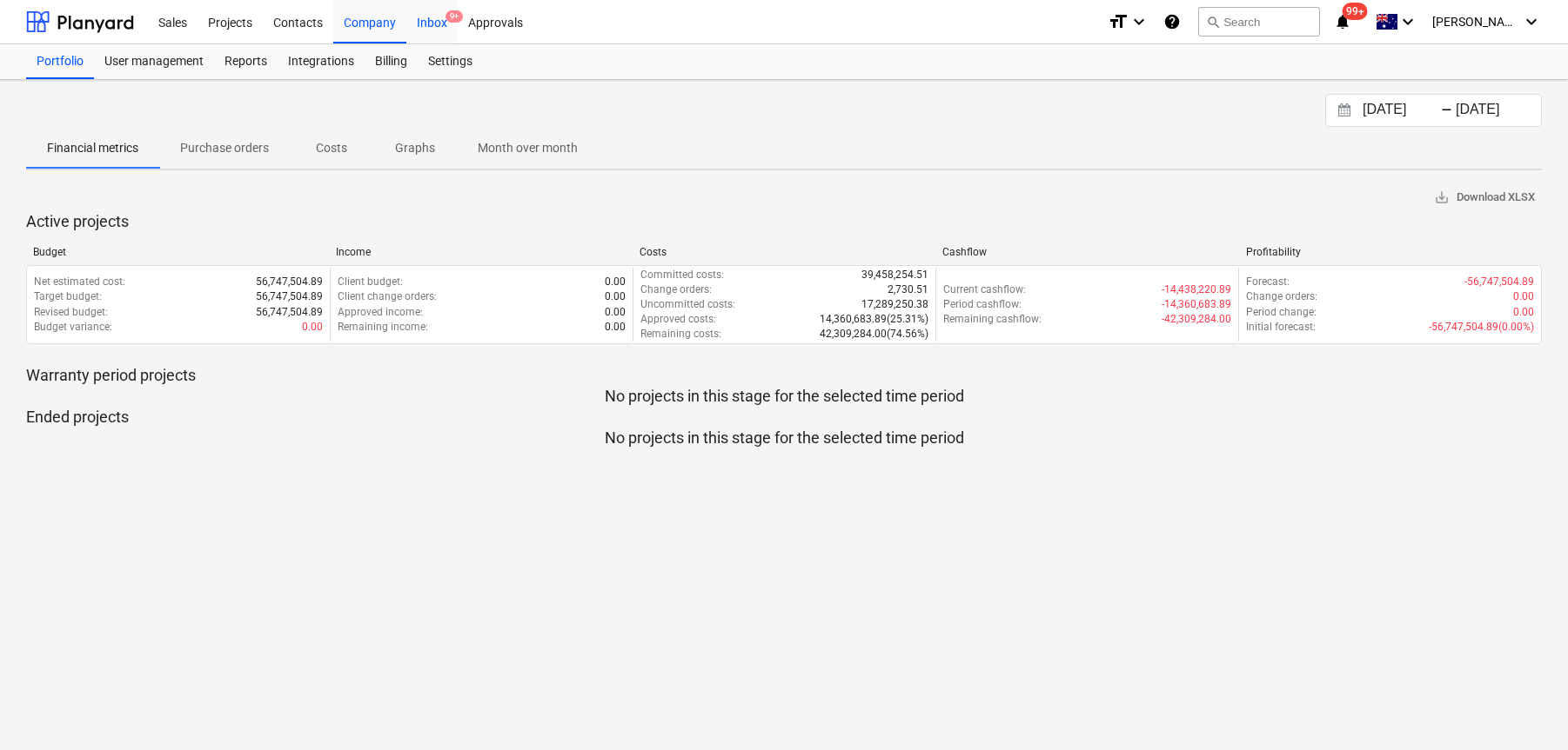
click at [437, 27] on div "Inbox 9+" at bounding box center [432, 21] width 52 height 45
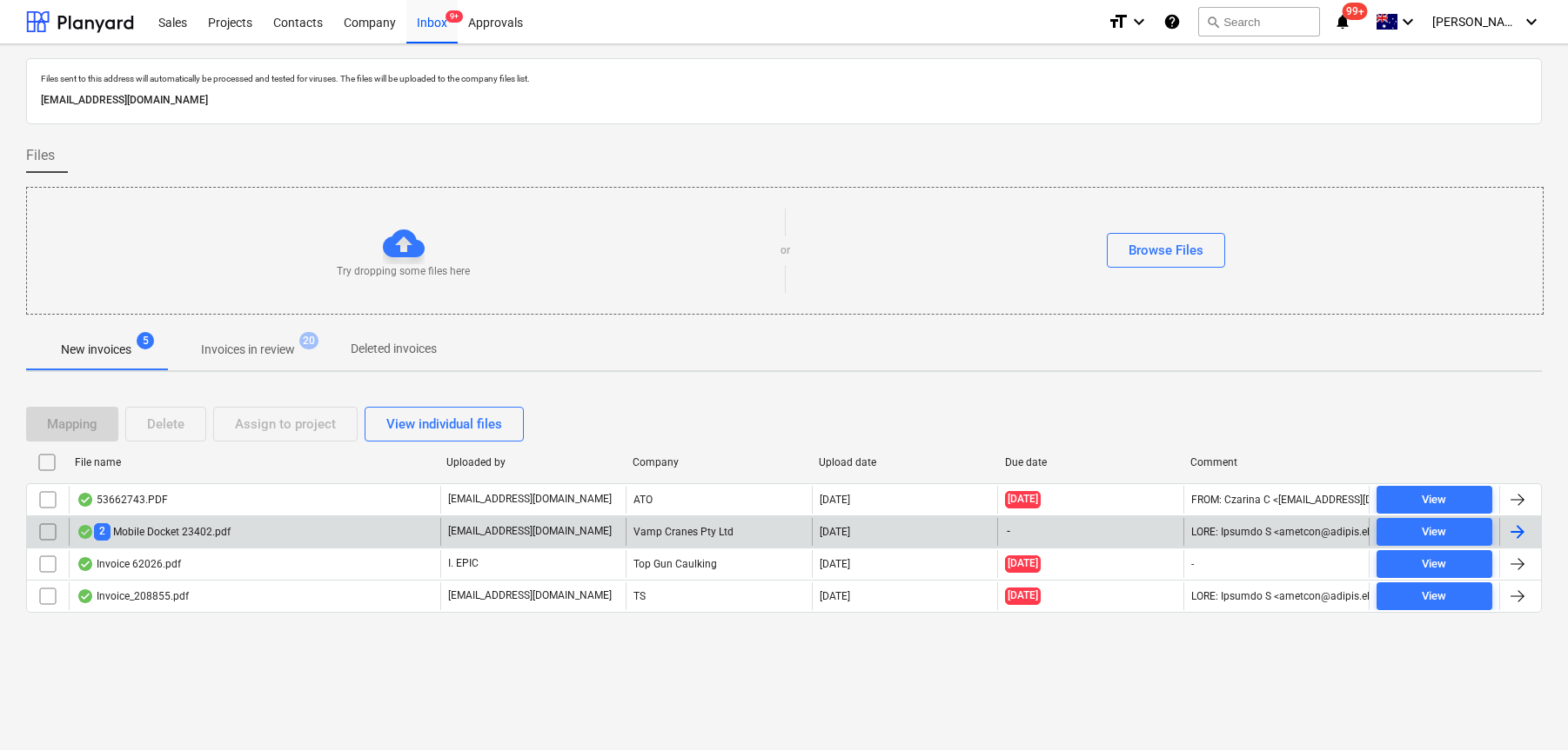
click at [285, 537] on div "2 Mobile Docket 23402.pdf" at bounding box center [254, 532] width 372 height 28
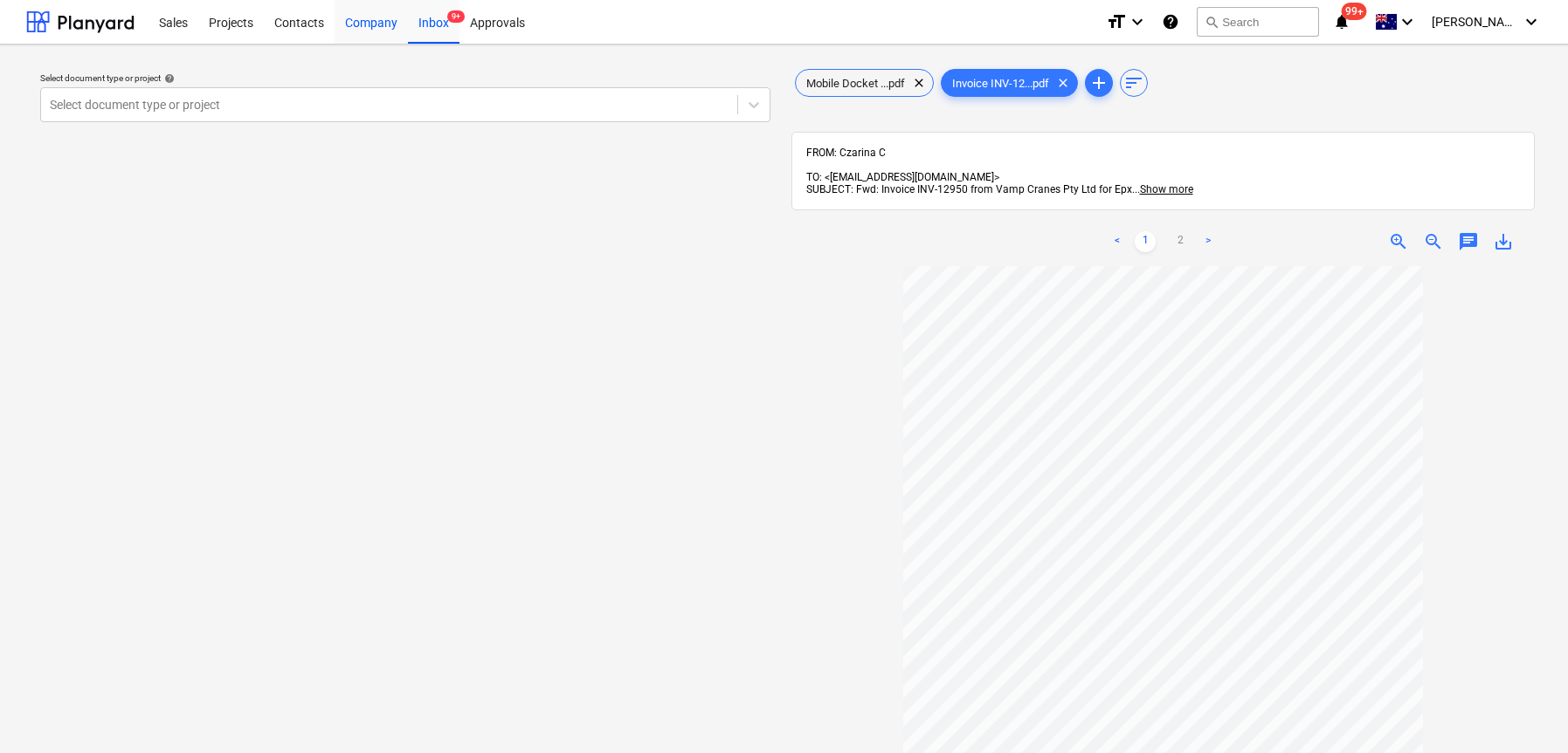
click at [370, 23] on div "Company" at bounding box center [371, 21] width 74 height 45
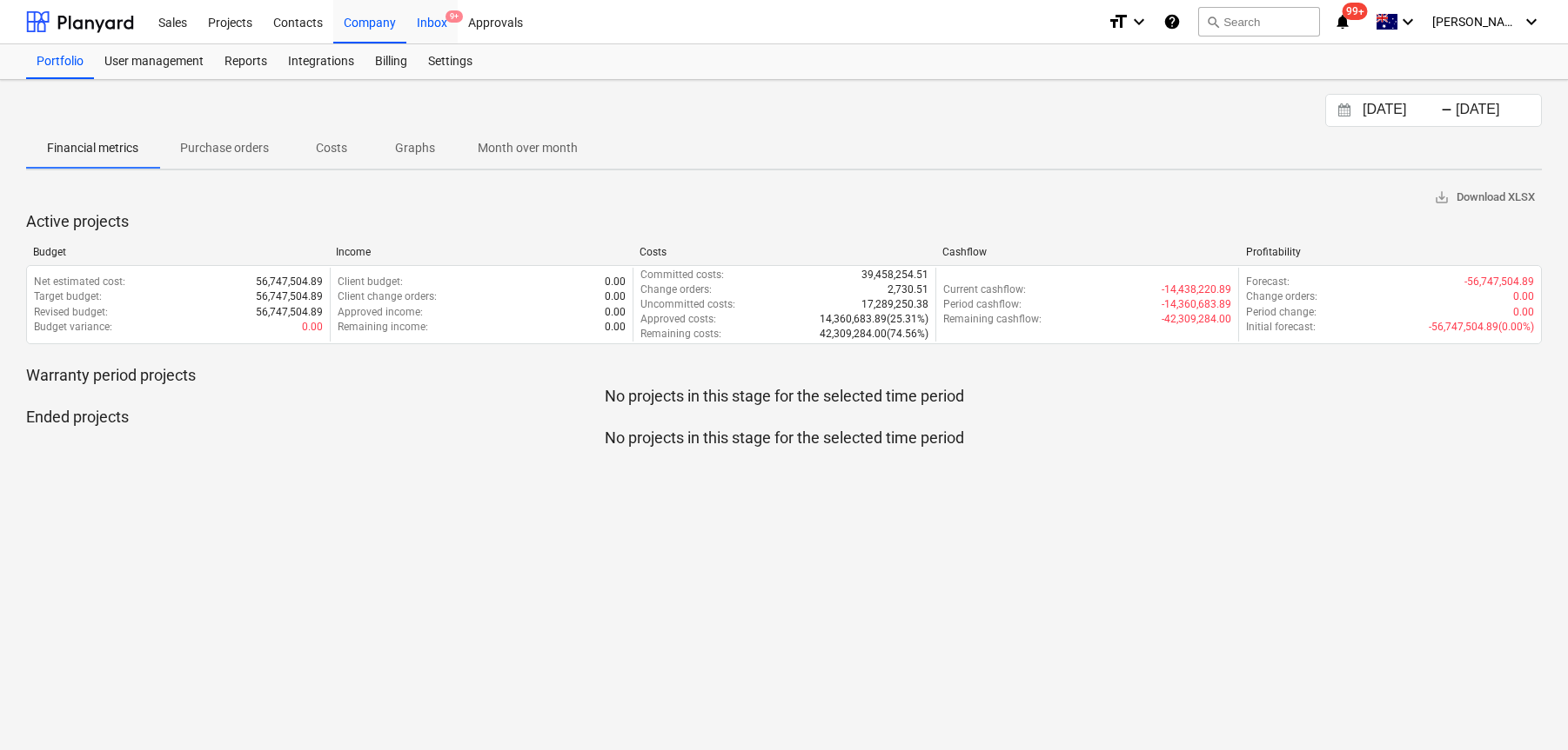
click at [437, 19] on div "Inbox 9+" at bounding box center [432, 21] width 52 height 45
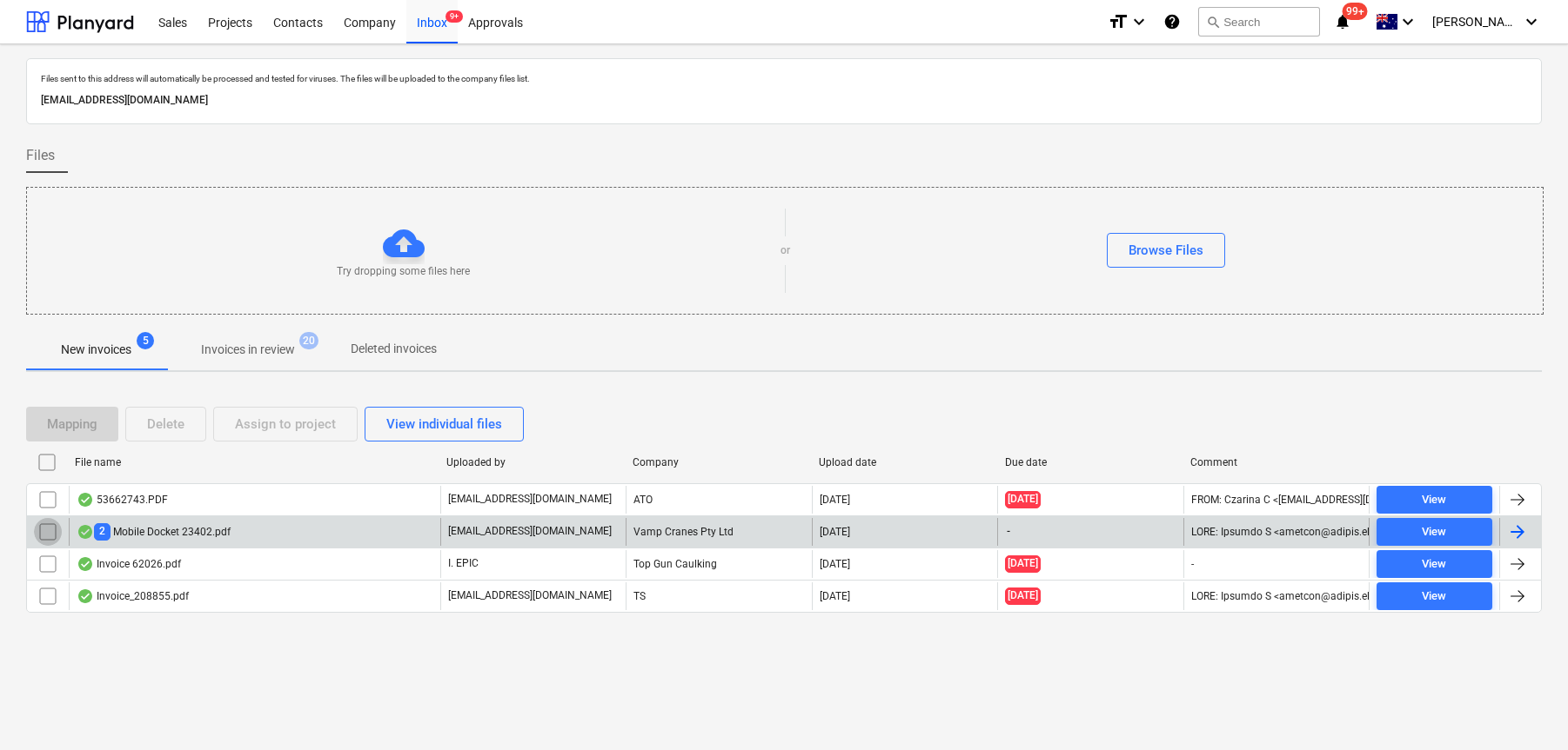
click at [49, 531] on input "checkbox" at bounding box center [48, 532] width 28 height 28
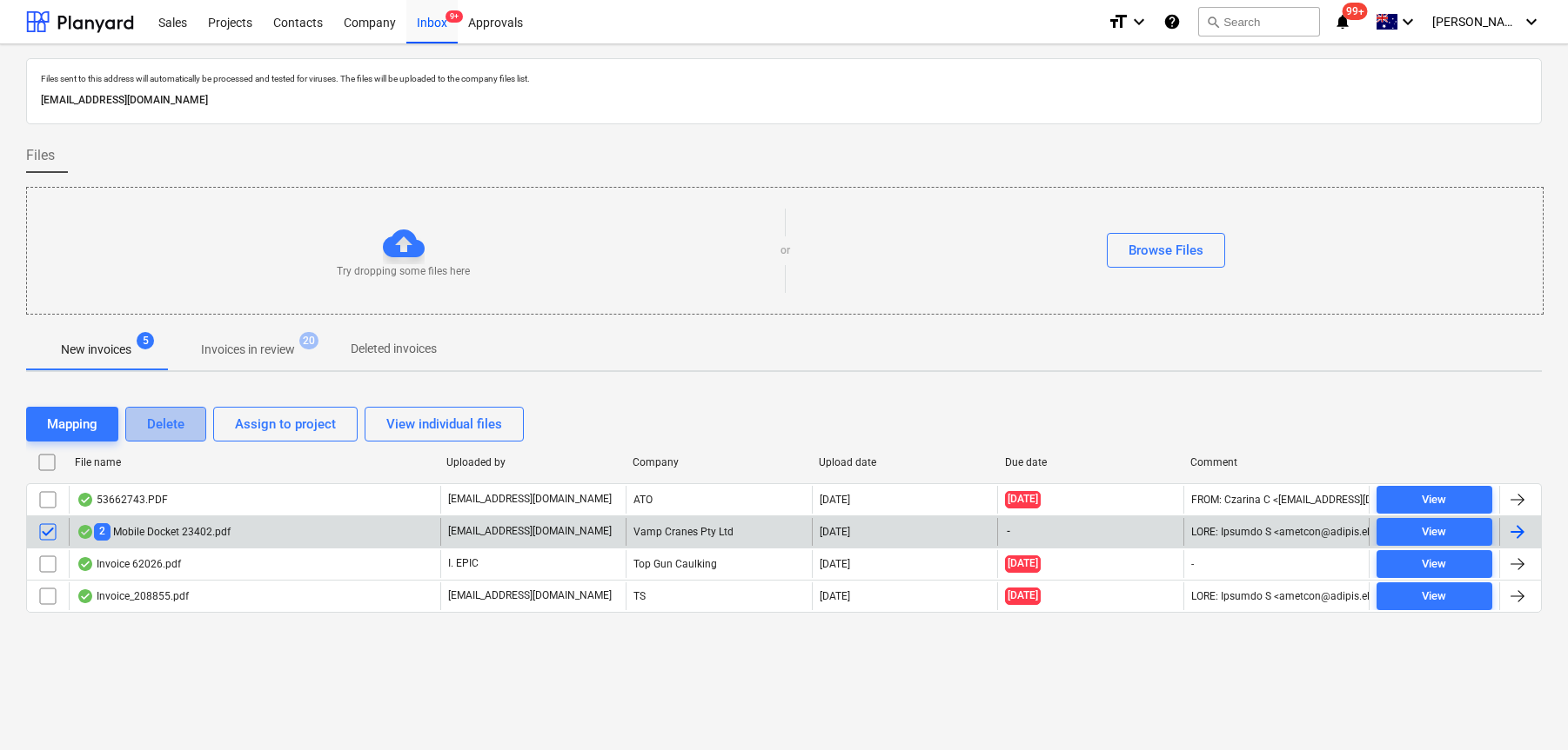
click at [171, 428] on div "Delete" at bounding box center [165, 425] width 38 height 23
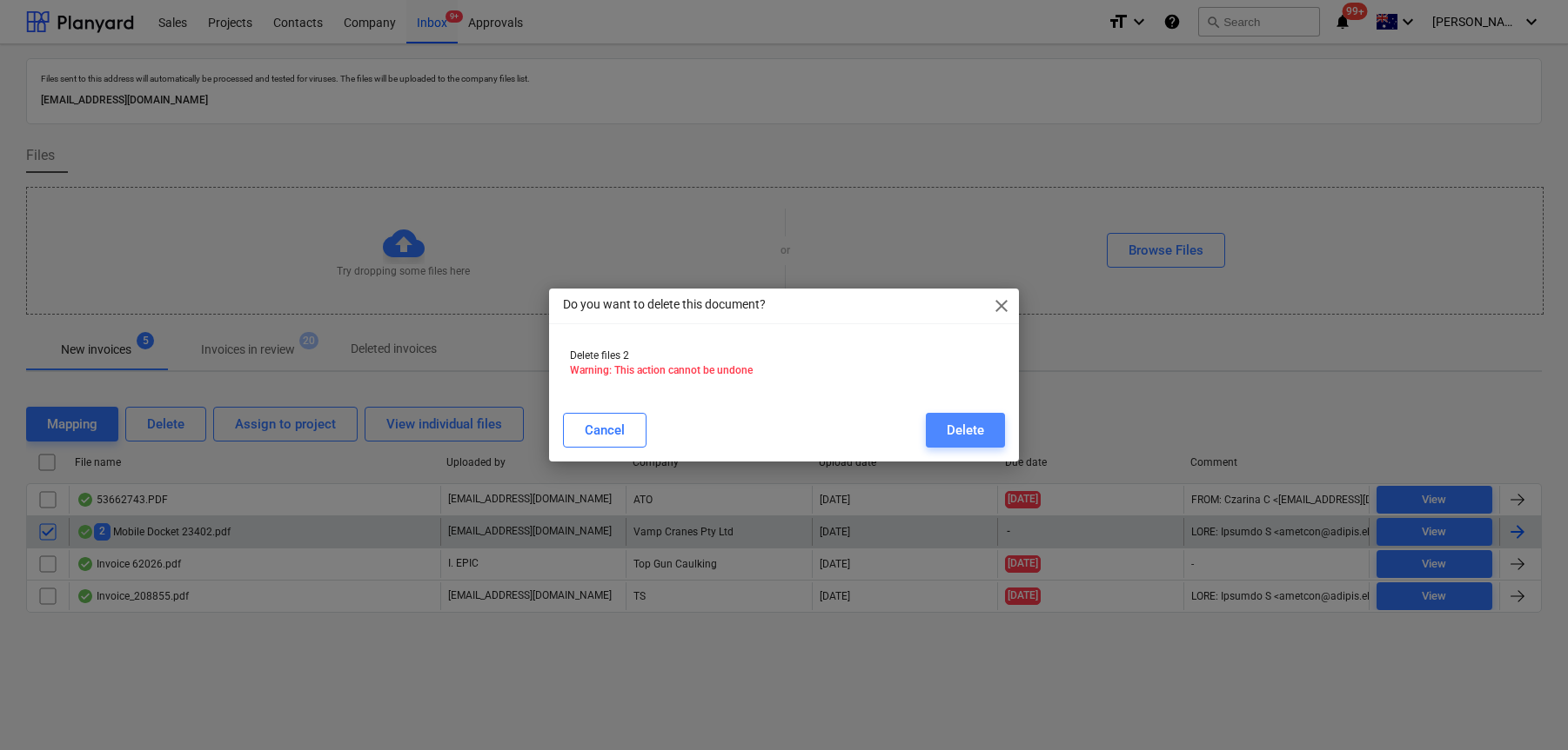
click at [967, 427] on div "Delete" at bounding box center [965, 430] width 38 height 23
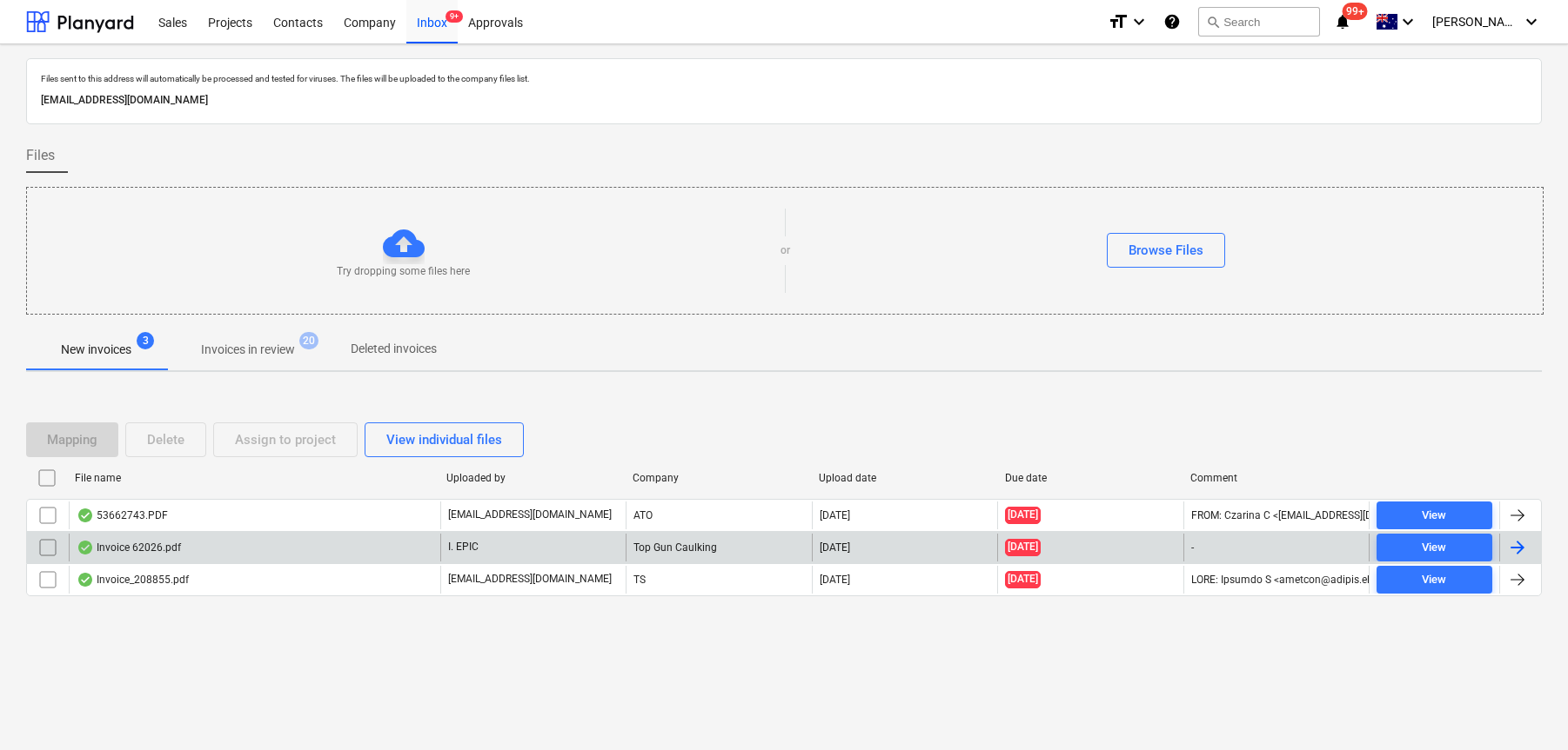
click at [216, 546] on div "Invoice 62026.pdf" at bounding box center [254, 548] width 372 height 28
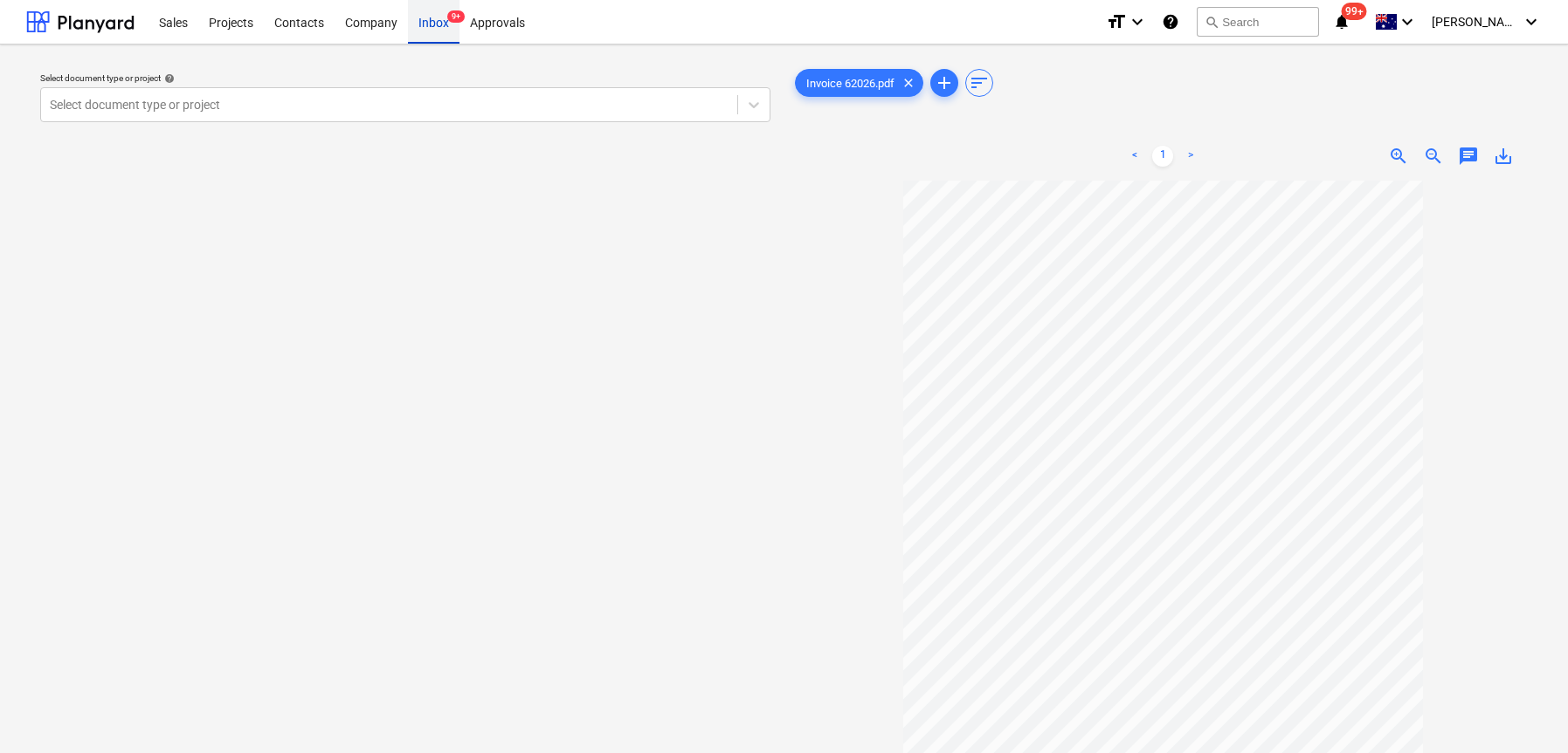
click at [425, 24] on div "Inbox 9+" at bounding box center [434, 21] width 52 height 45
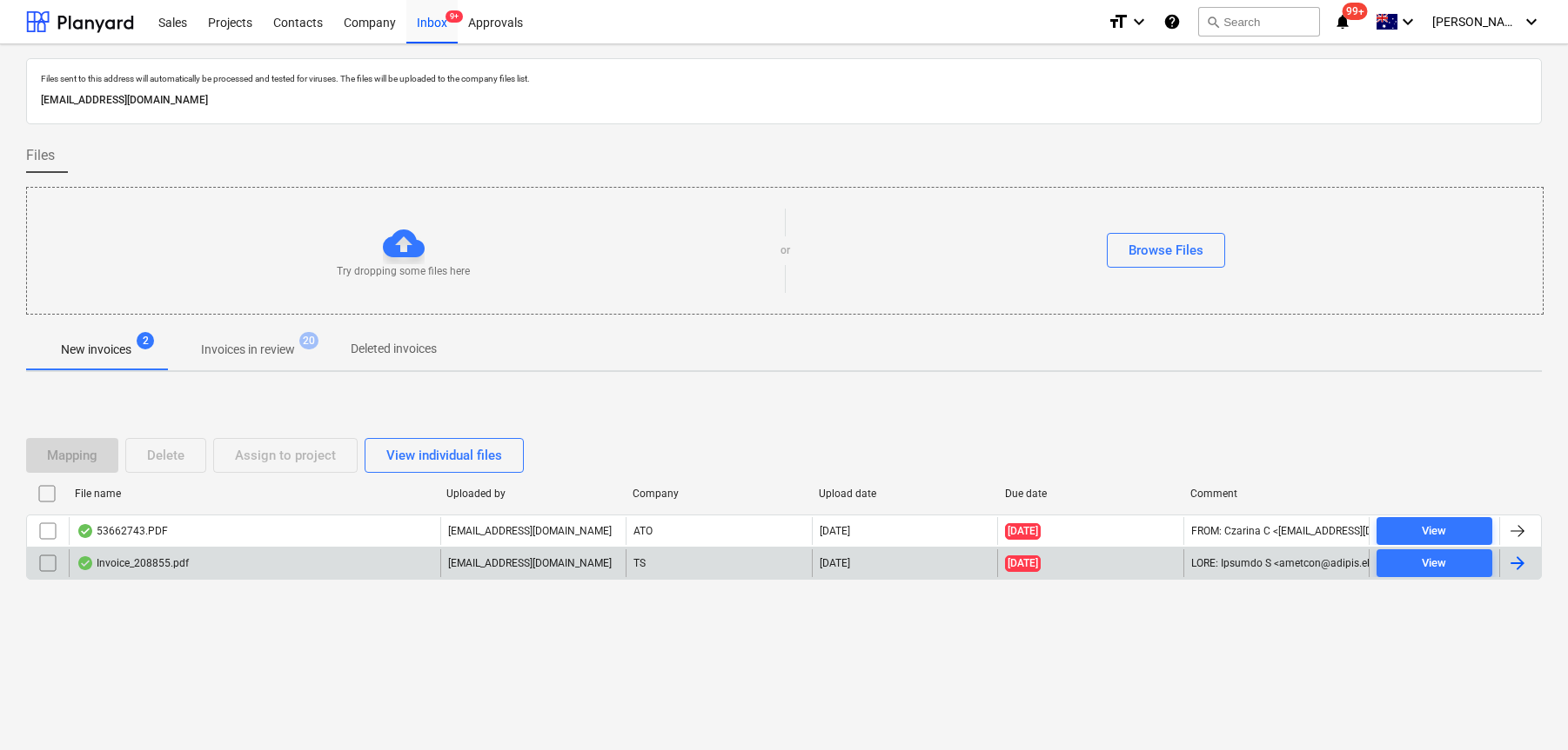
click at [325, 557] on div "Invoice_208855.pdf" at bounding box center [254, 564] width 372 height 28
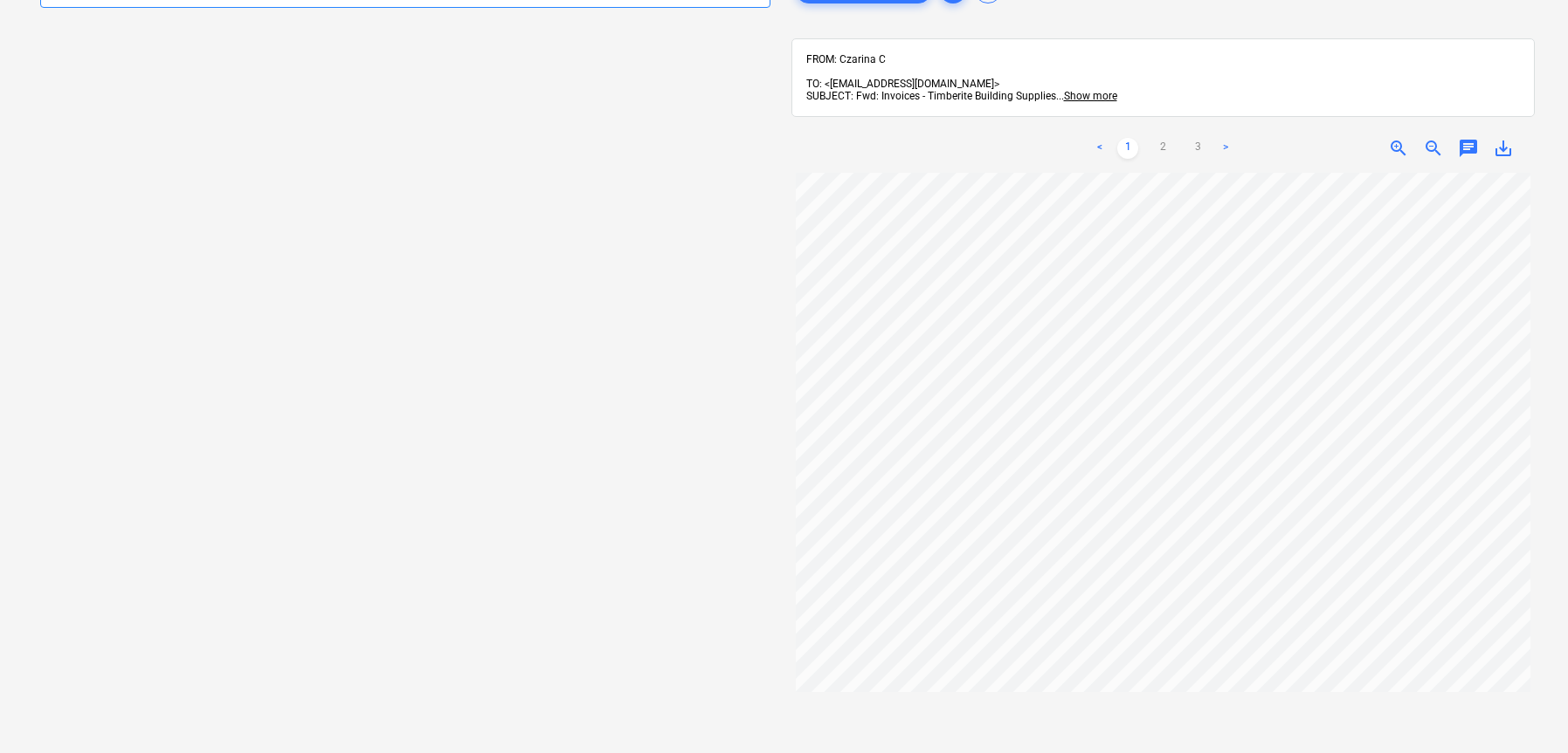
scroll to position [107, 0]
